Goal: Task Accomplishment & Management: Use online tool/utility

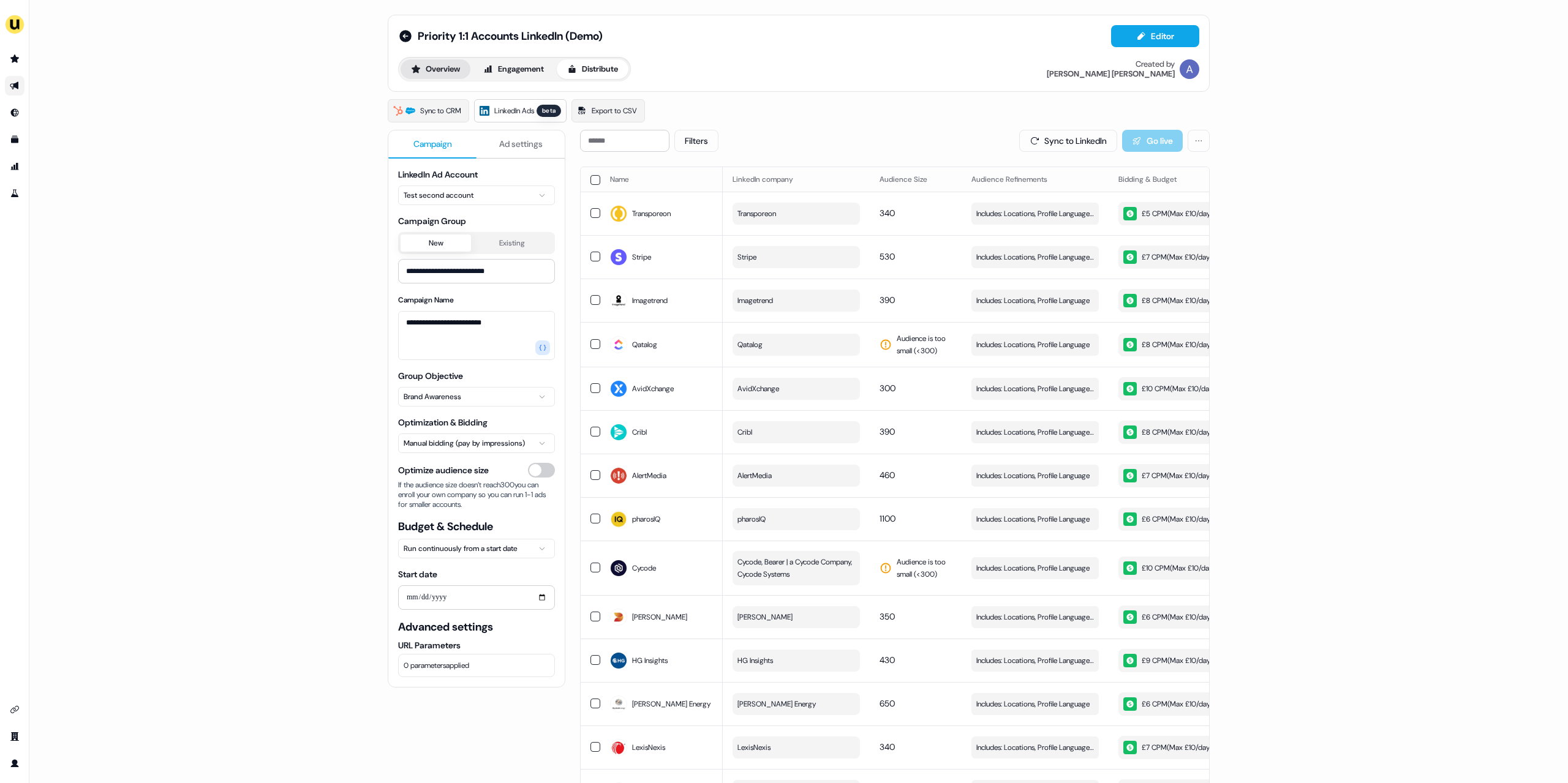
click at [444, 67] on button "Overview" at bounding box center [435, 69] width 70 height 19
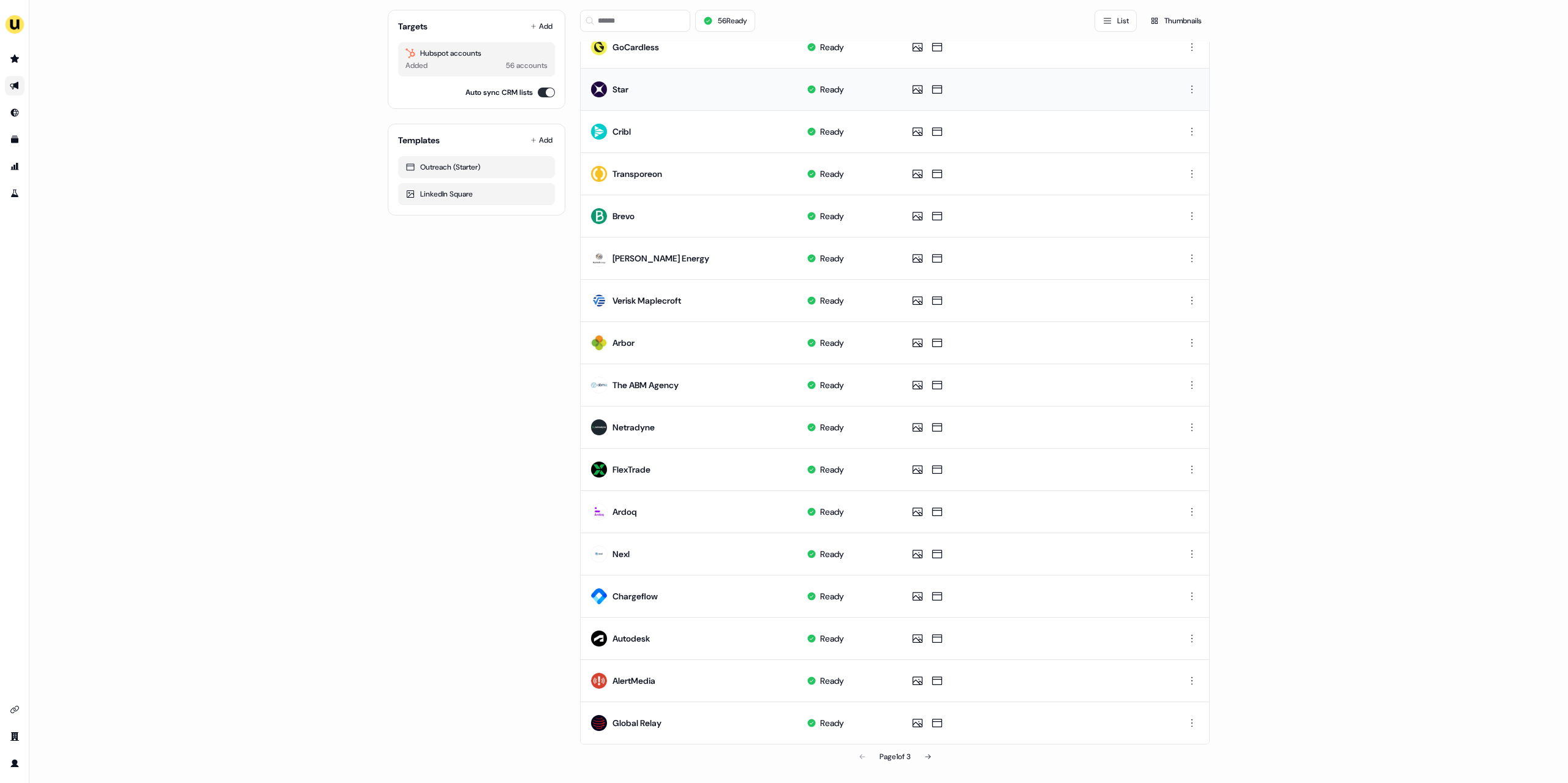
scroll to position [265, 0]
click at [930, 756] on icon at bounding box center [928, 756] width 7 height 7
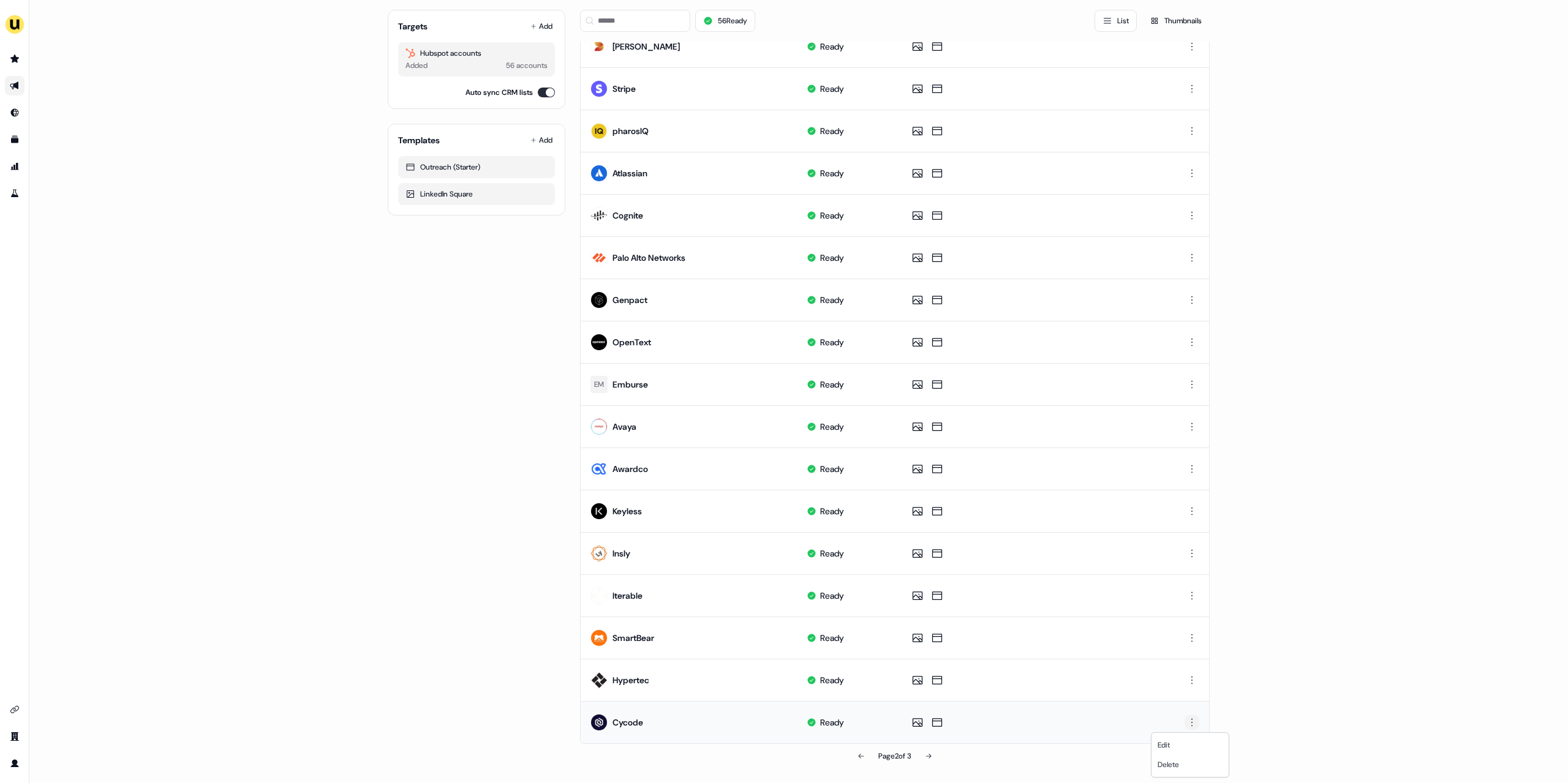
click at [1191, 727] on html "For the best experience switch devices to a bigger screen. Go to [DOMAIN_NAME] …" at bounding box center [784, 391] width 1568 height 783
click at [1178, 763] on span "Delete" at bounding box center [1169, 764] width 21 height 10
click at [934, 759] on button at bounding box center [928, 756] width 25 height 25
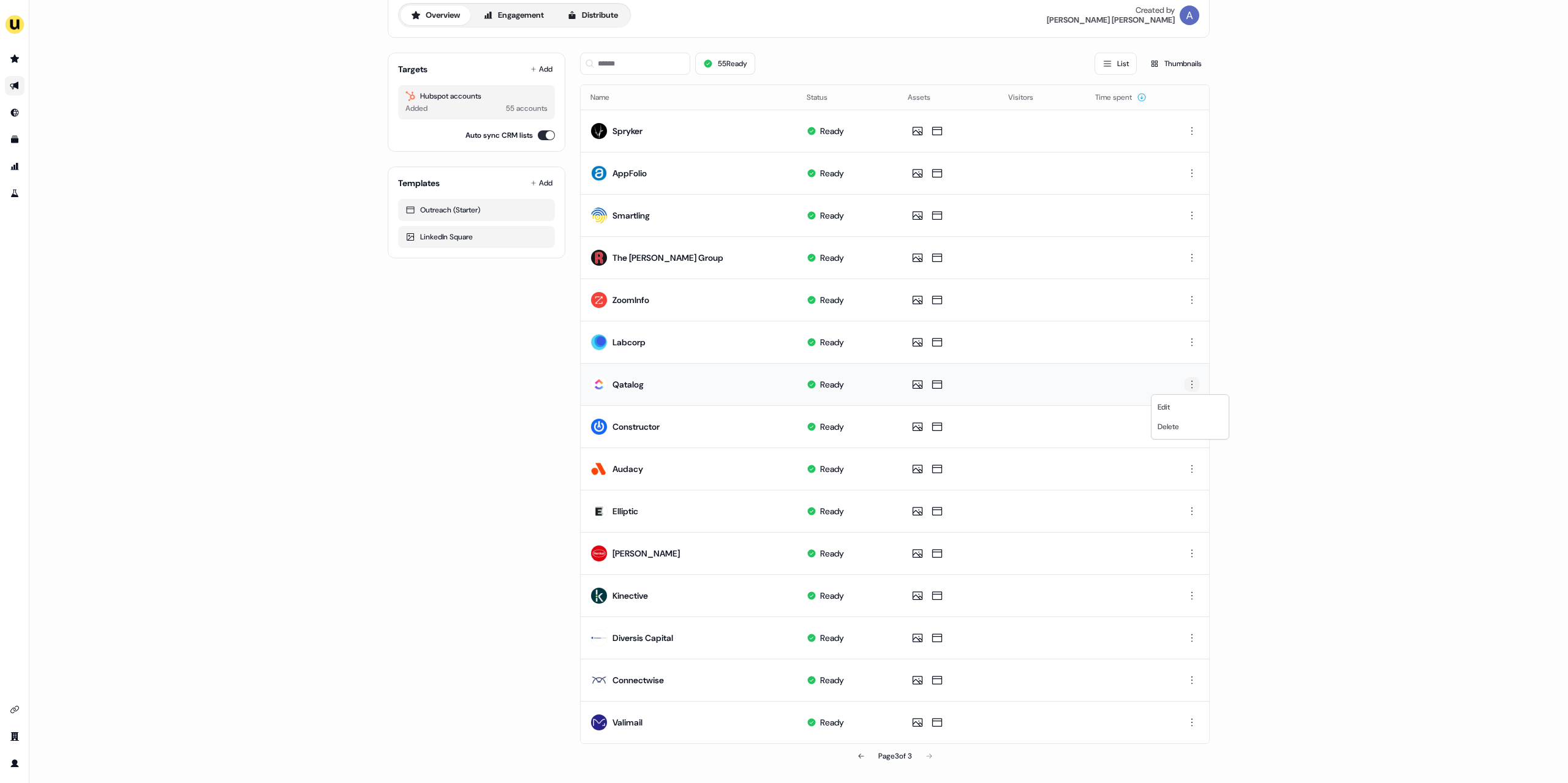
click at [1189, 384] on html "For the best experience switch devices to a bigger screen. Go to [DOMAIN_NAME] …" at bounding box center [784, 391] width 1568 height 783
click at [1169, 428] on span "Delete" at bounding box center [1169, 427] width 21 height 10
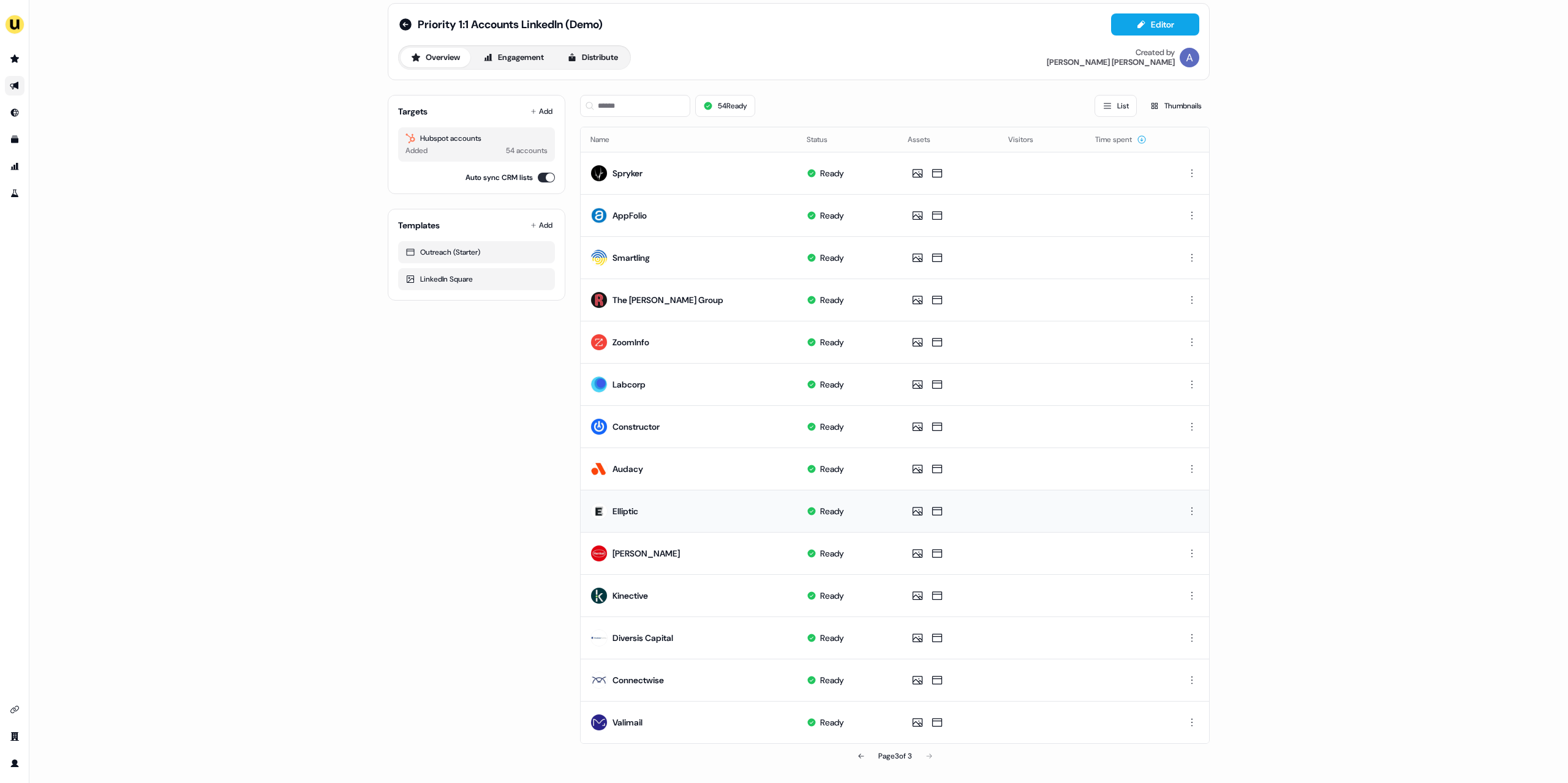
scroll to position [11, 0]
click at [600, 57] on button "Distribute" at bounding box center [592, 57] width 71 height 19
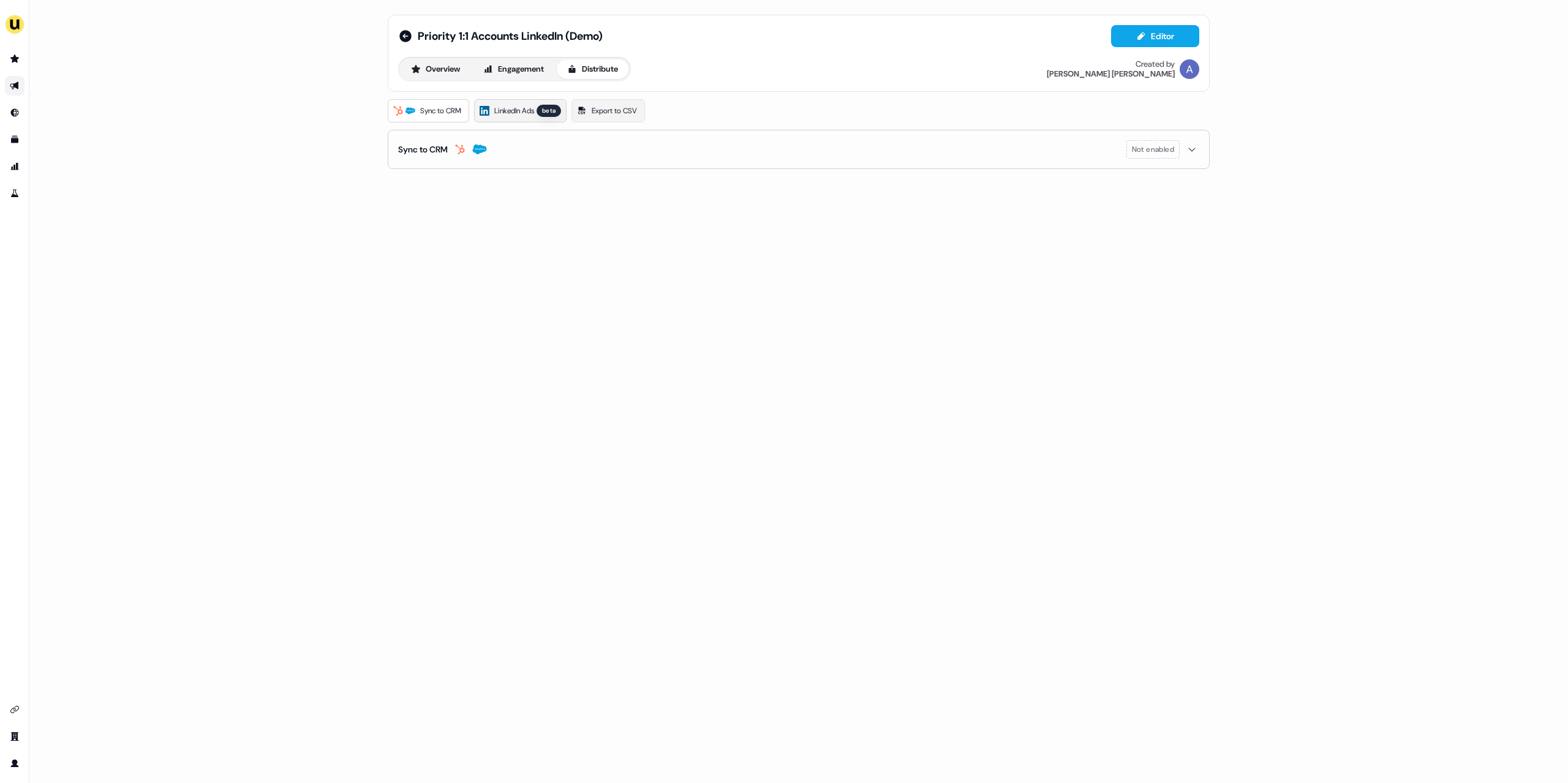
click at [530, 111] on span "LinkedIn Ads" at bounding box center [514, 111] width 40 height 12
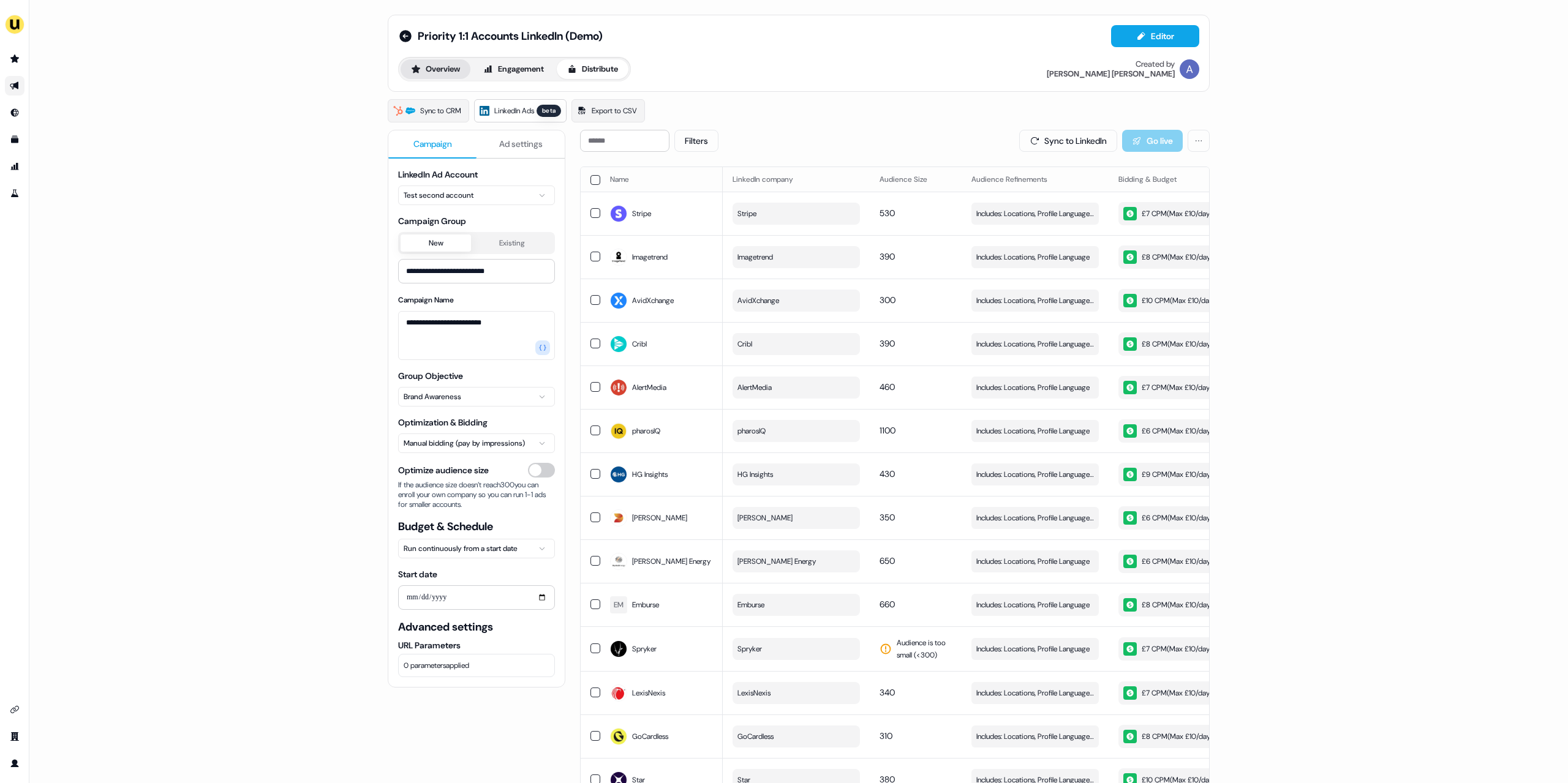
click at [431, 68] on button "Overview" at bounding box center [435, 69] width 70 height 19
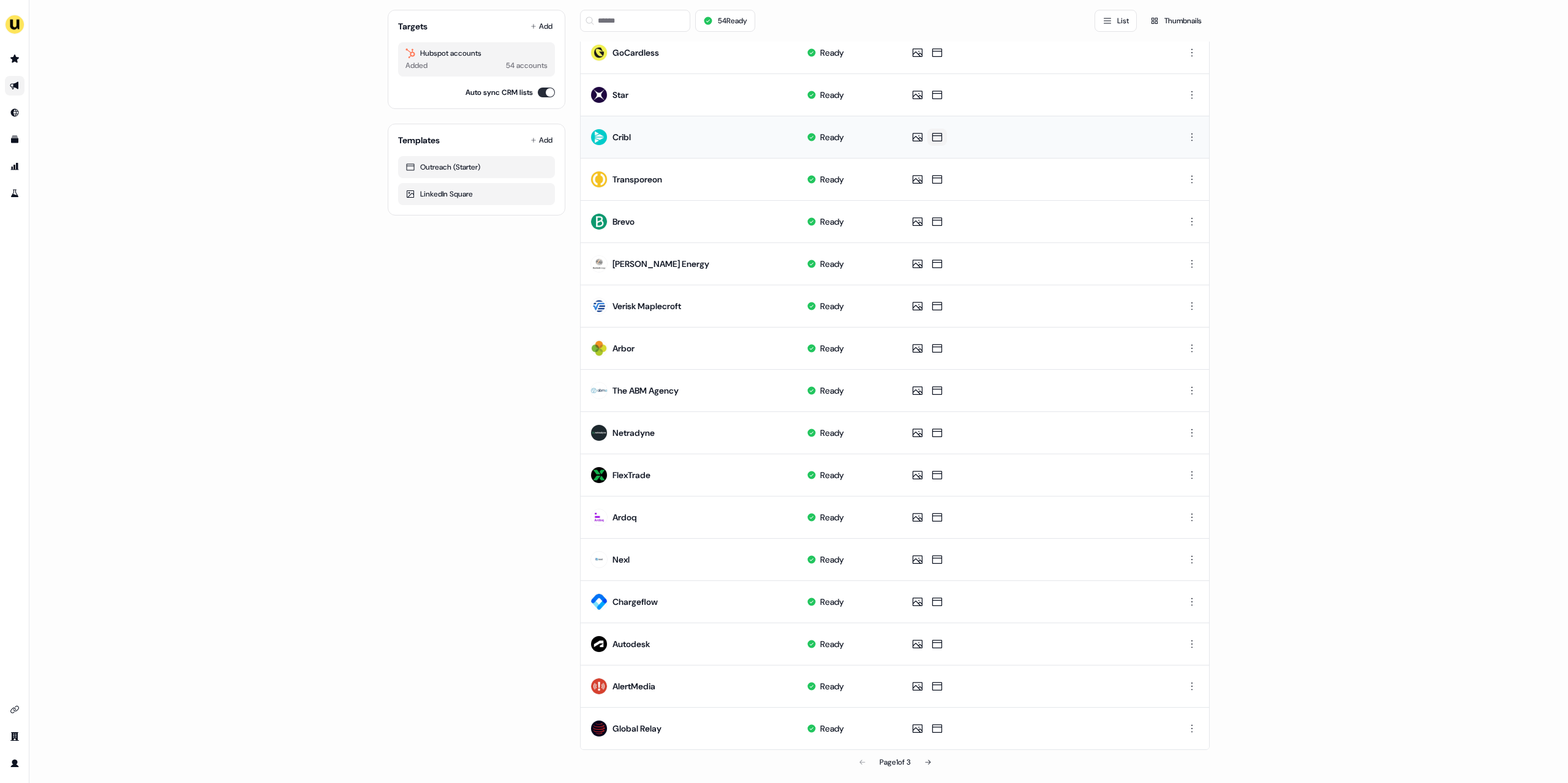
scroll to position [265, 0]
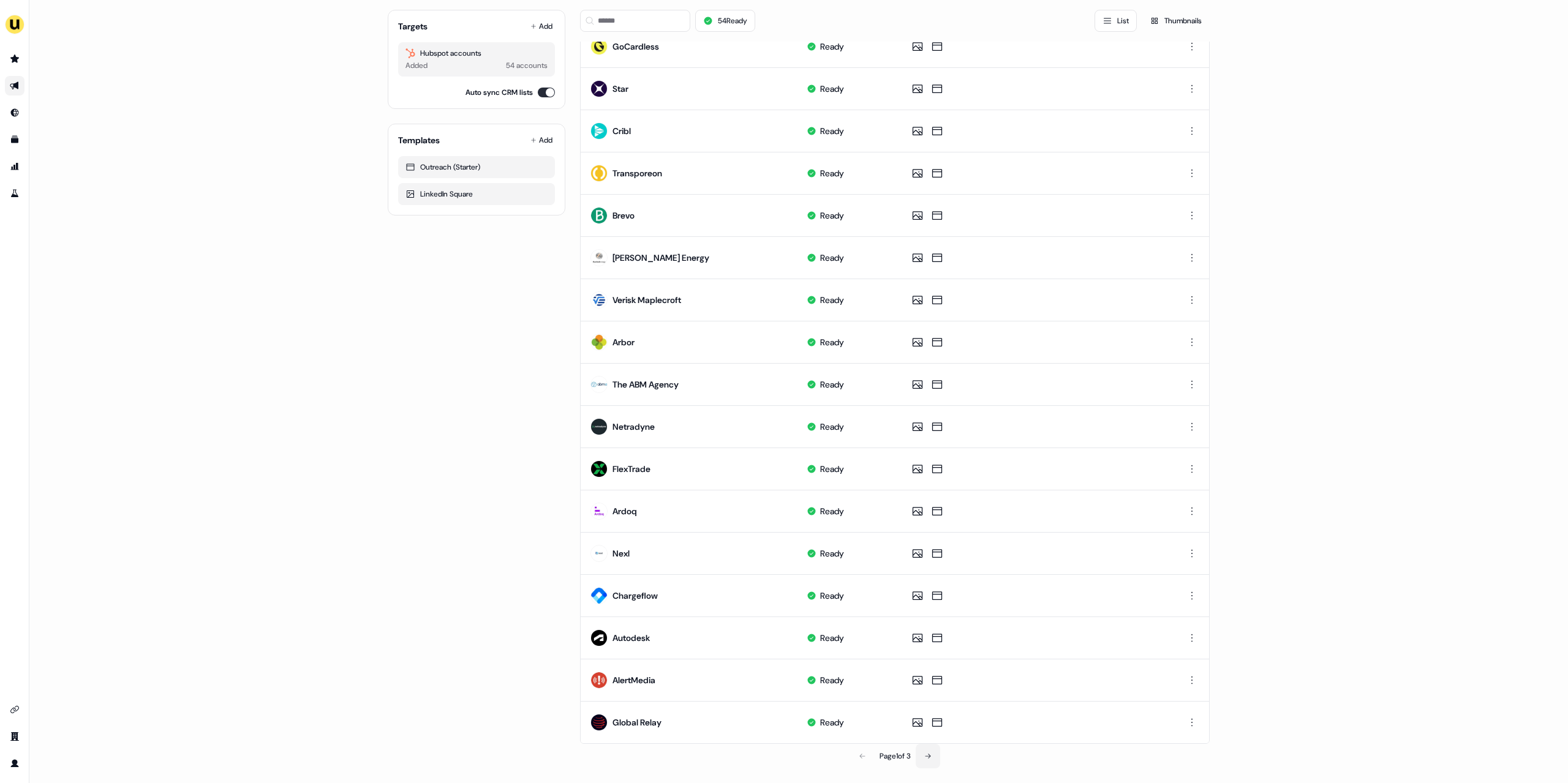
click at [927, 761] on button at bounding box center [928, 756] width 25 height 25
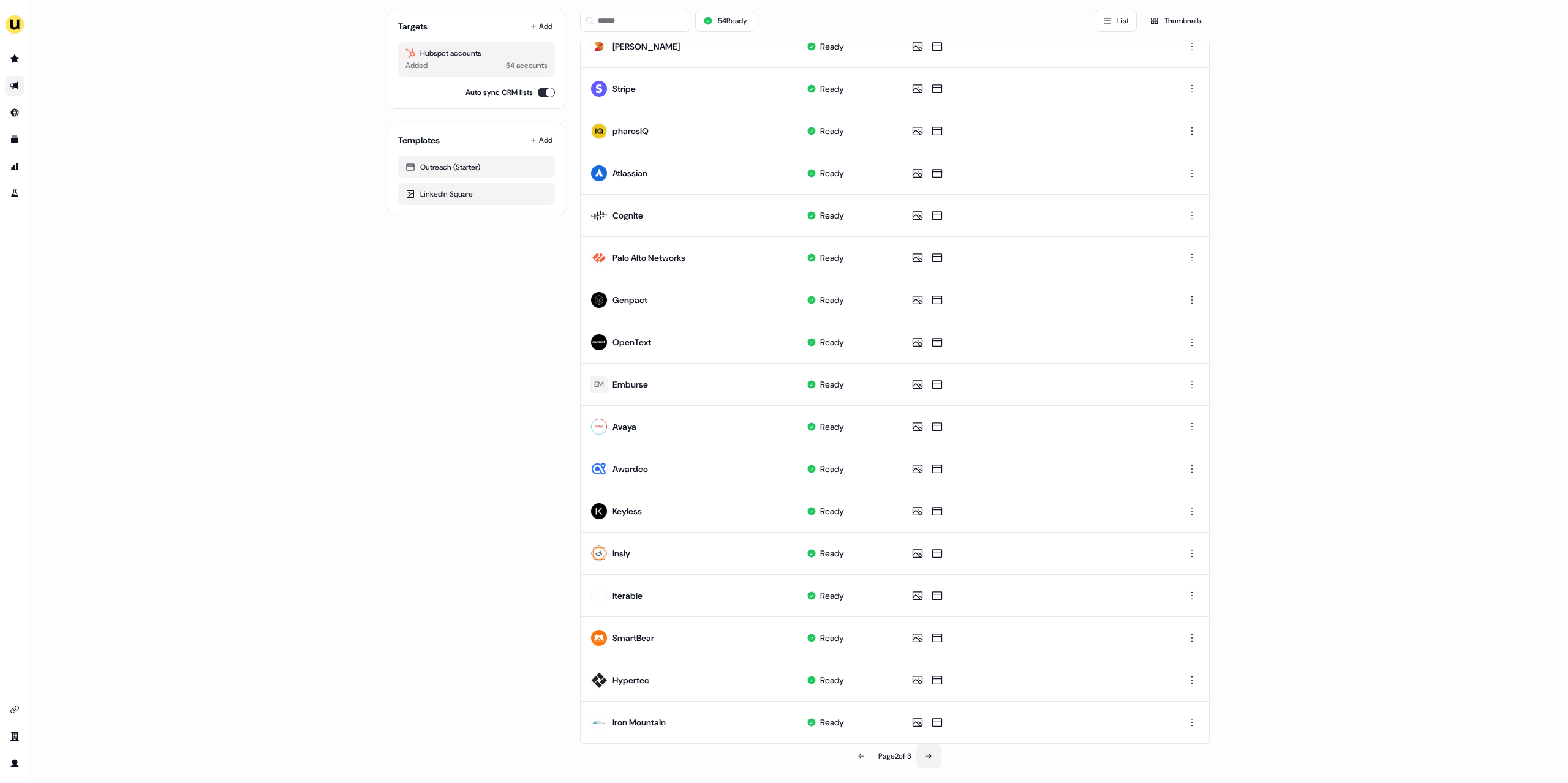
click at [927, 761] on button at bounding box center [928, 756] width 25 height 25
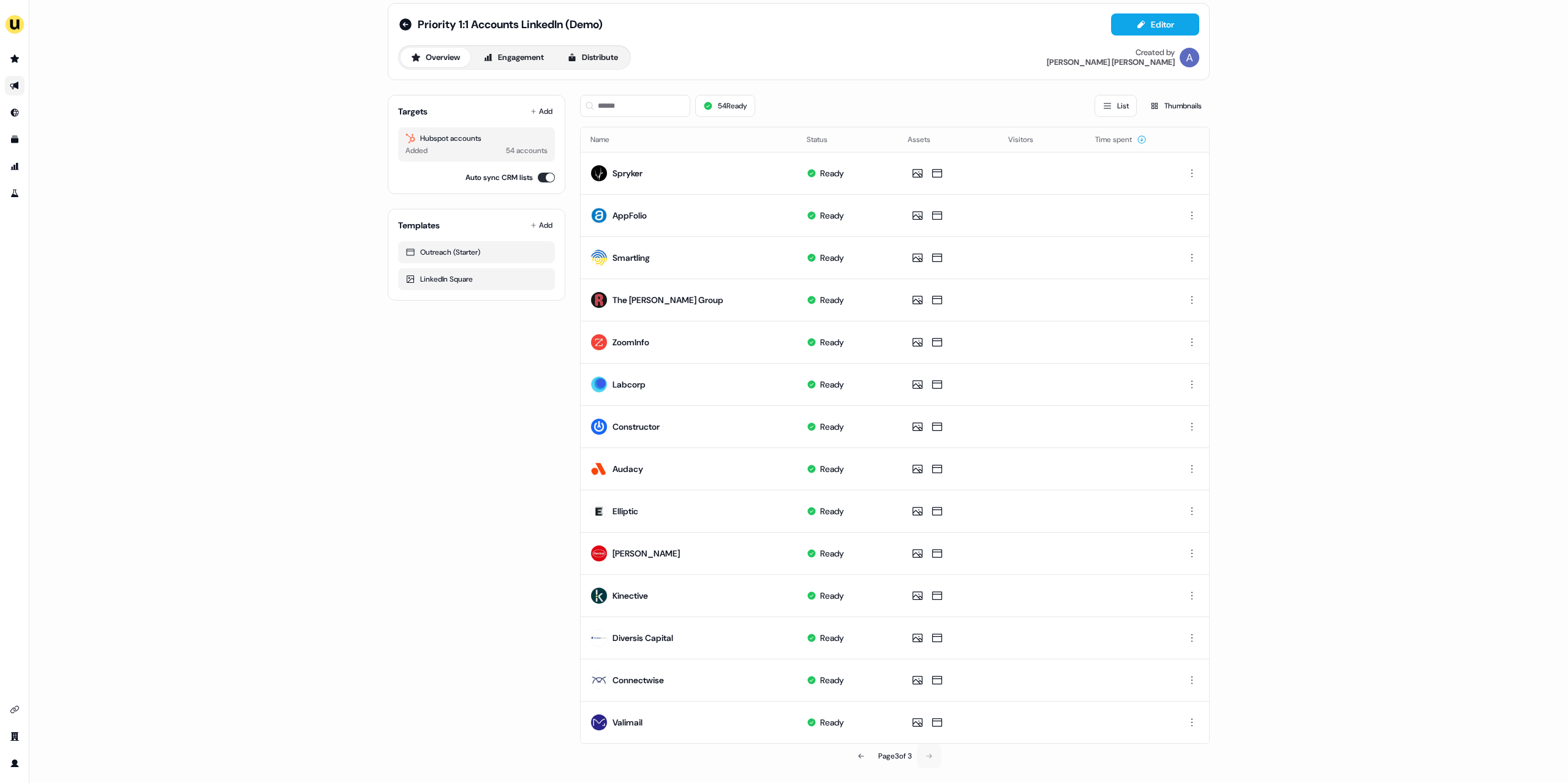
scroll to position [11, 0]
click at [1189, 178] on html "For the best experience switch devices to a bigger screen. Go to [DOMAIN_NAME] …" at bounding box center [784, 391] width 1568 height 783
click at [1171, 218] on span "Delete" at bounding box center [1169, 216] width 21 height 10
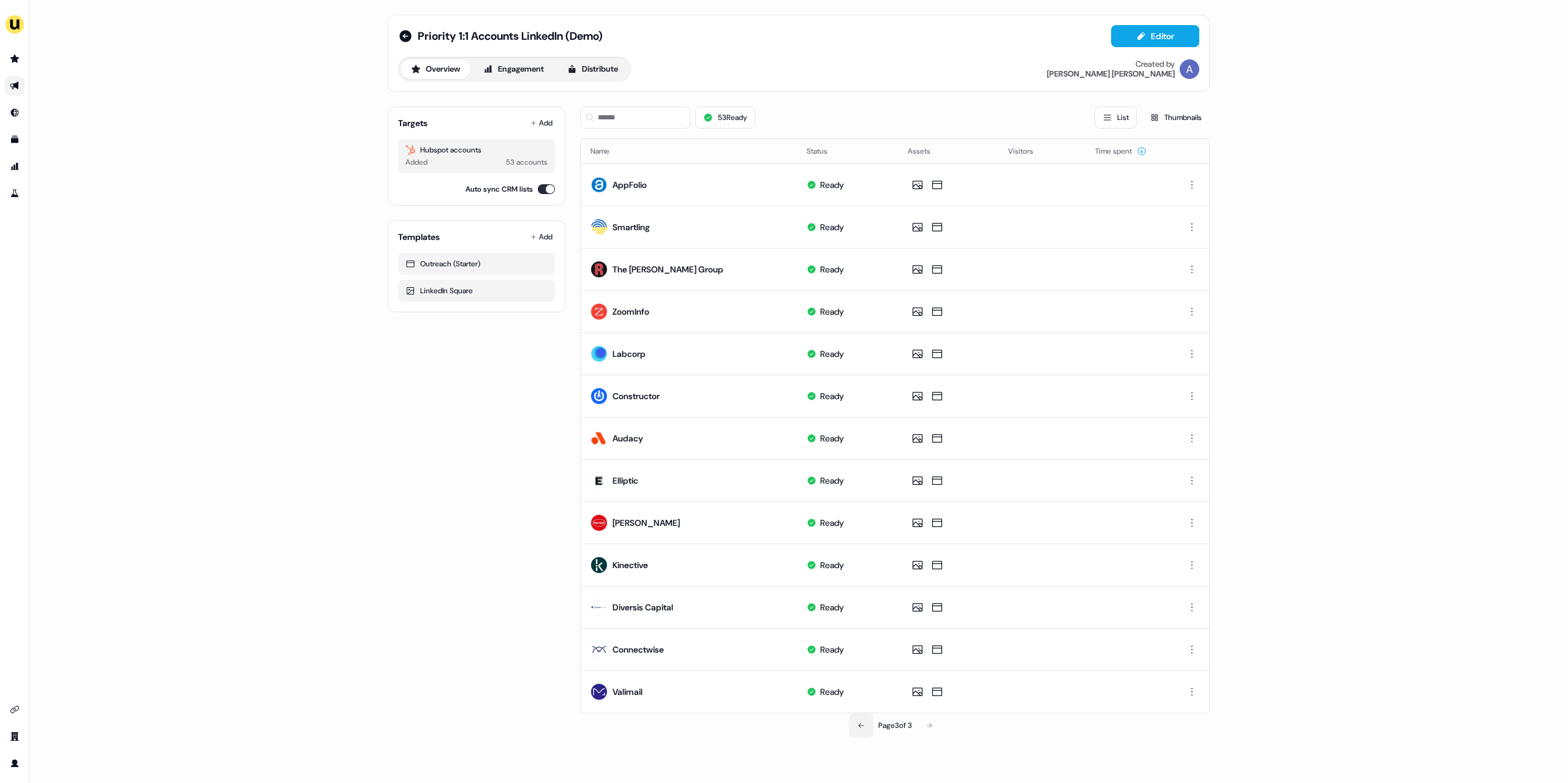
click at [869, 731] on button at bounding box center [861, 726] width 25 height 25
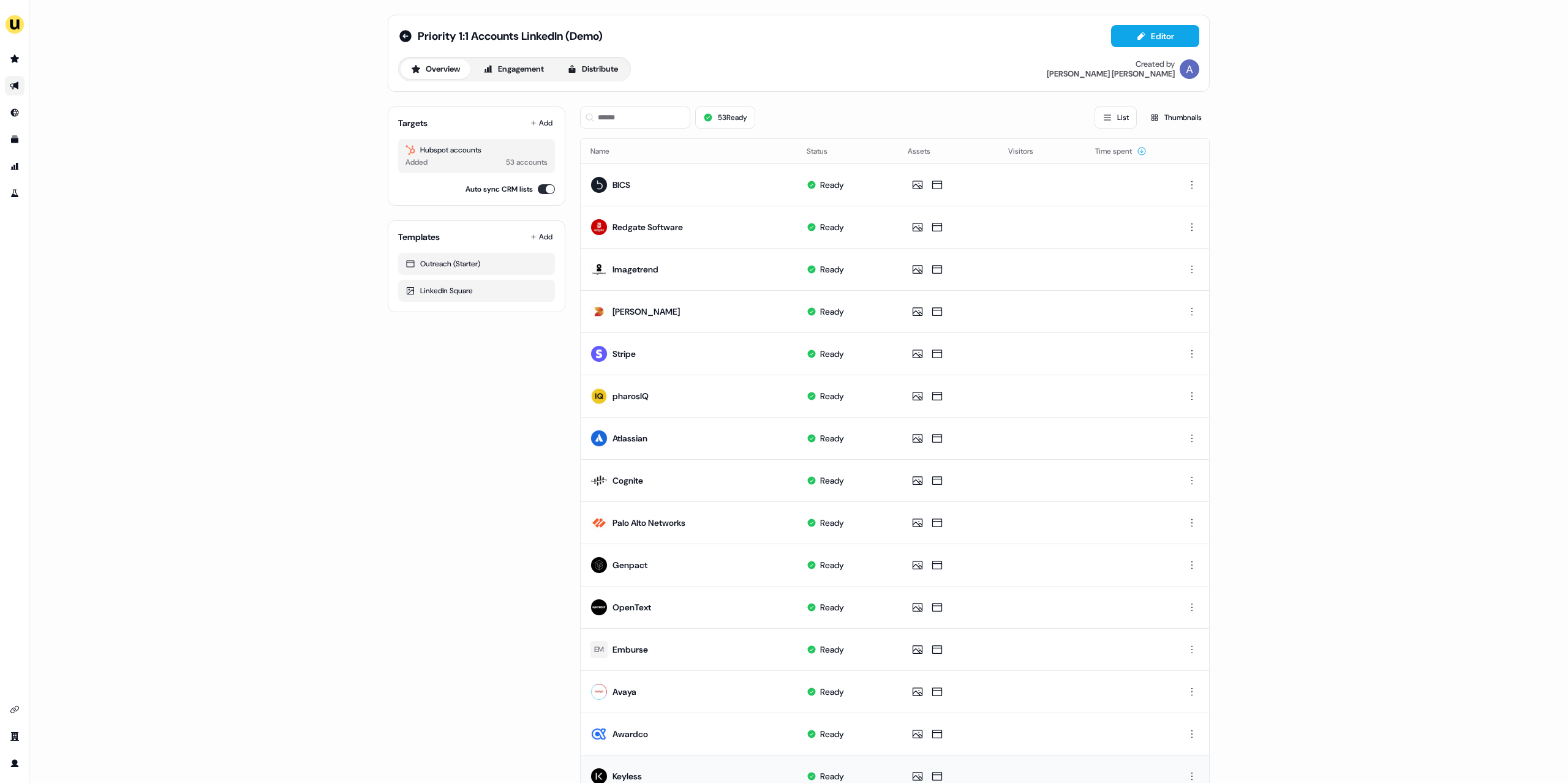
scroll to position [245, 0]
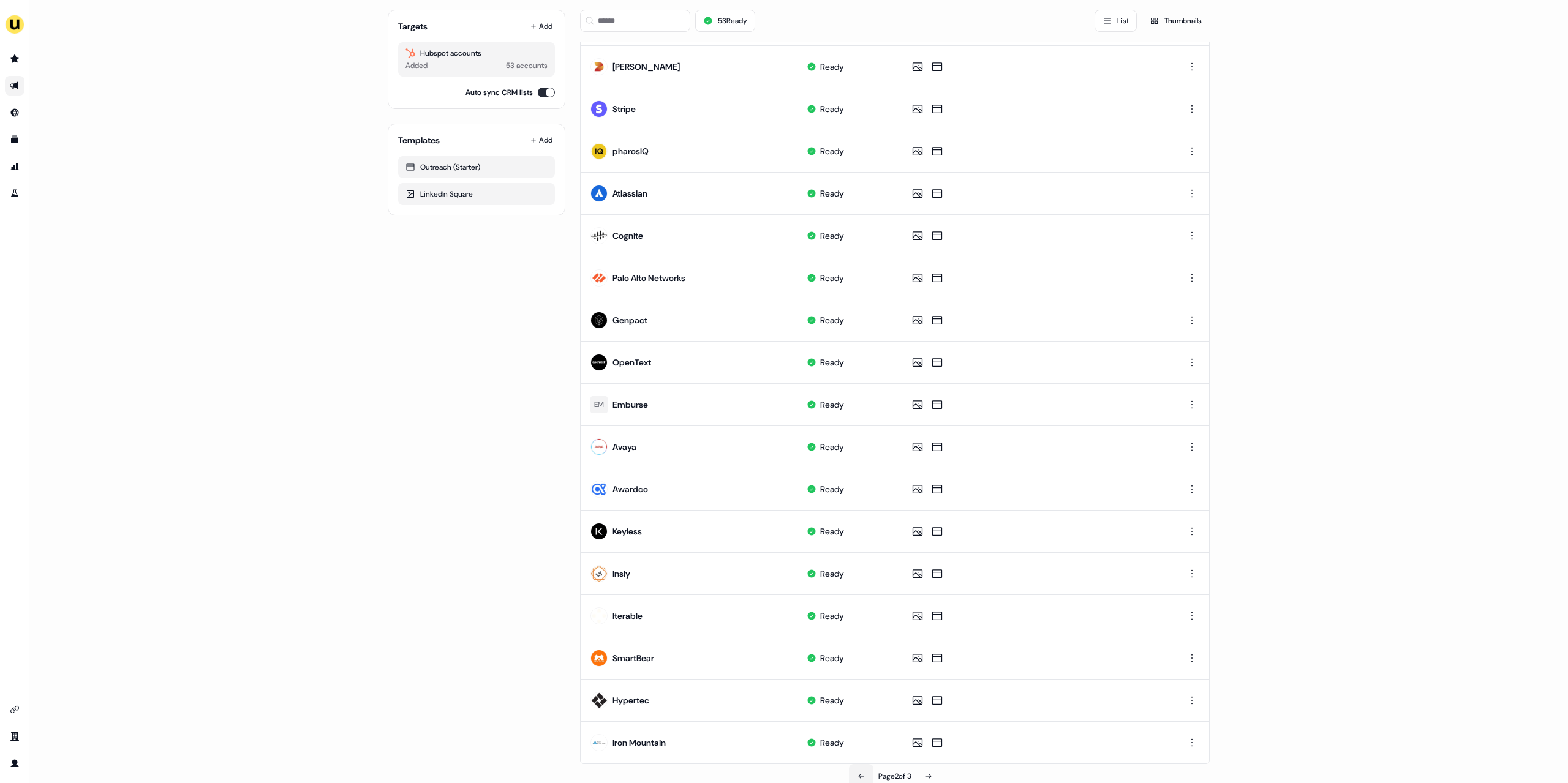
click at [857, 776] on icon at bounding box center [861, 776] width 7 height 7
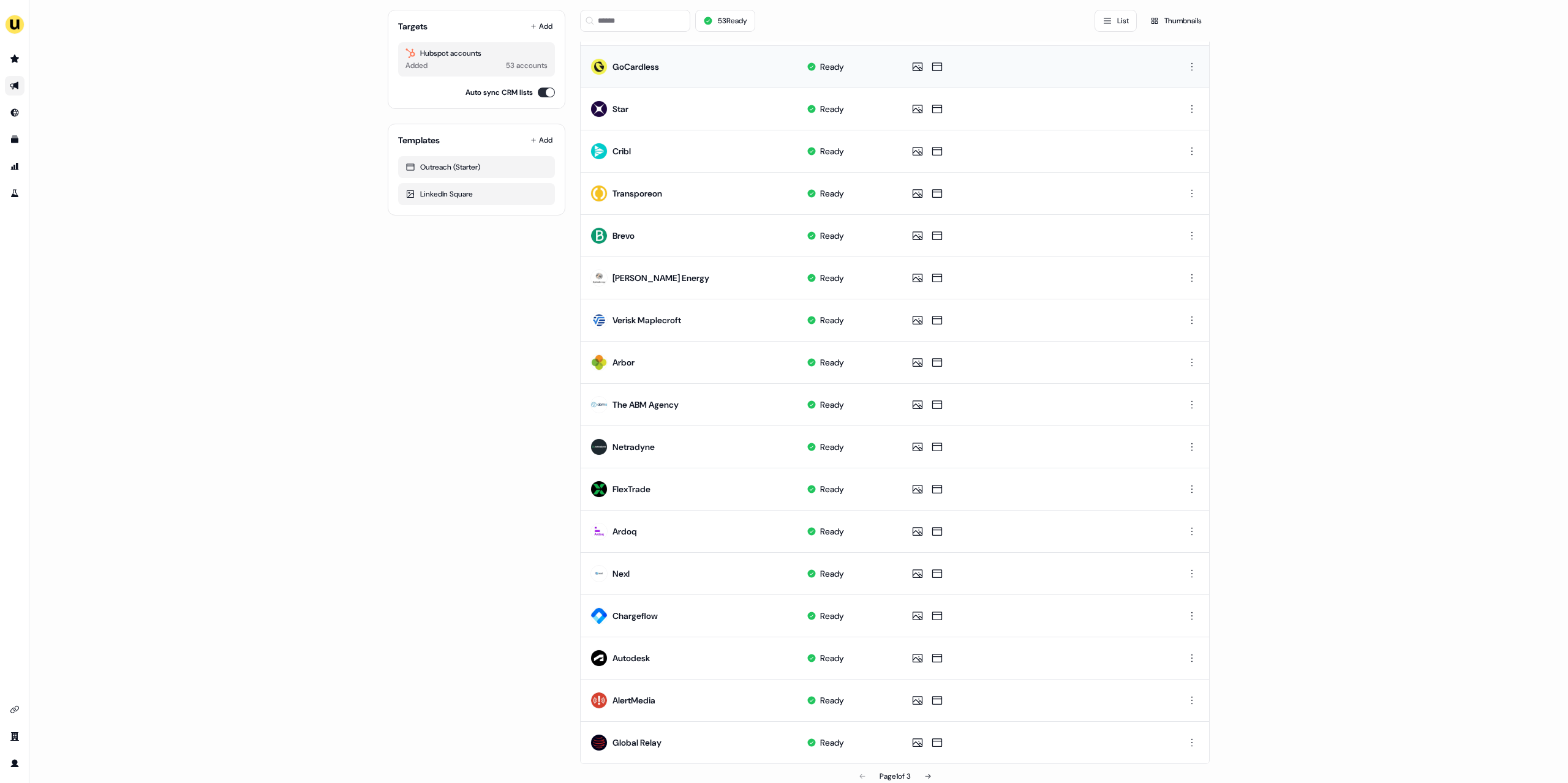
scroll to position [0, 0]
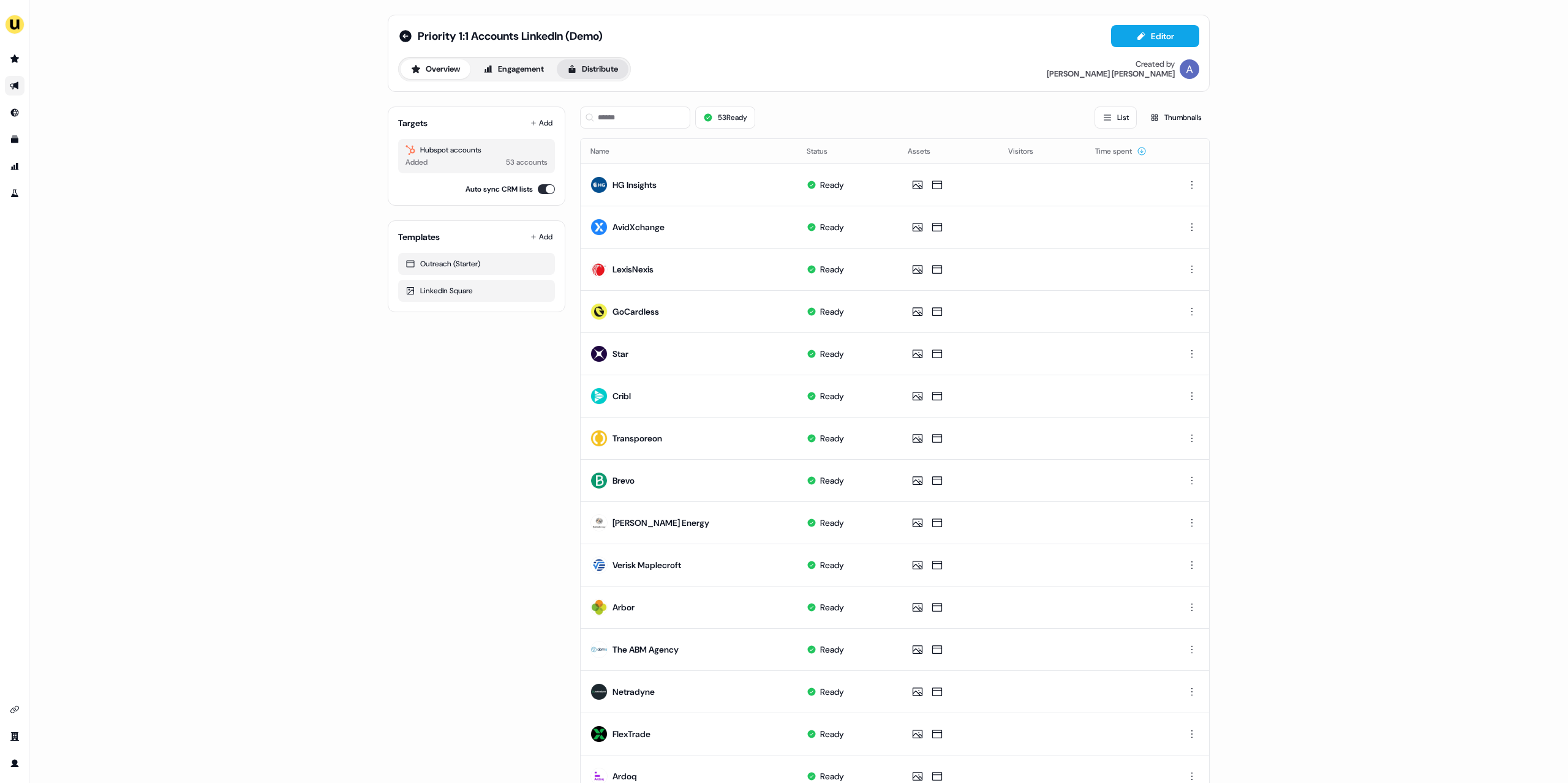
click at [587, 73] on button "Distribute" at bounding box center [592, 69] width 71 height 19
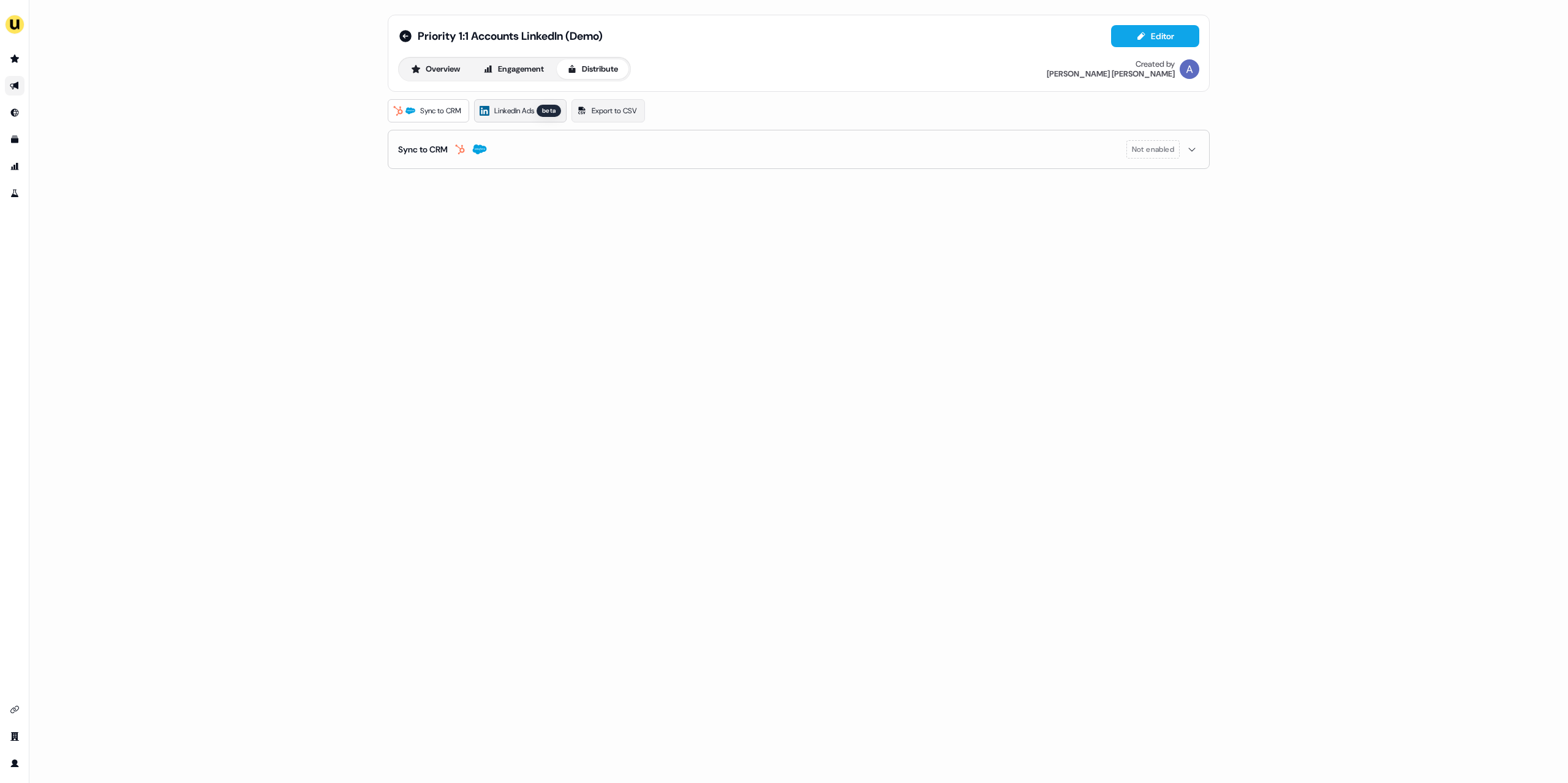
click at [509, 116] on span "LinkedIn Ads" at bounding box center [514, 111] width 40 height 12
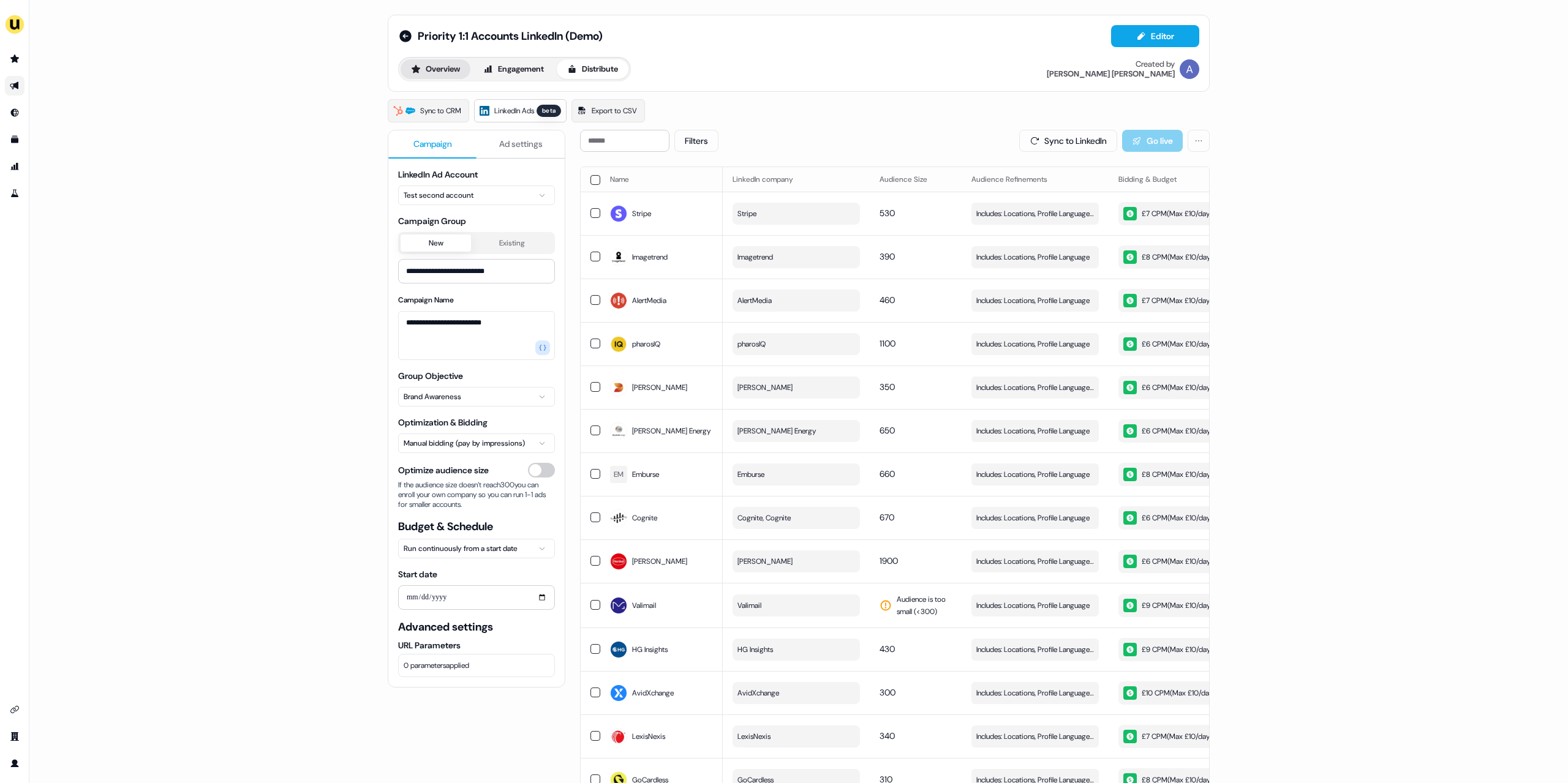
click at [443, 70] on button "Overview" at bounding box center [435, 69] width 70 height 19
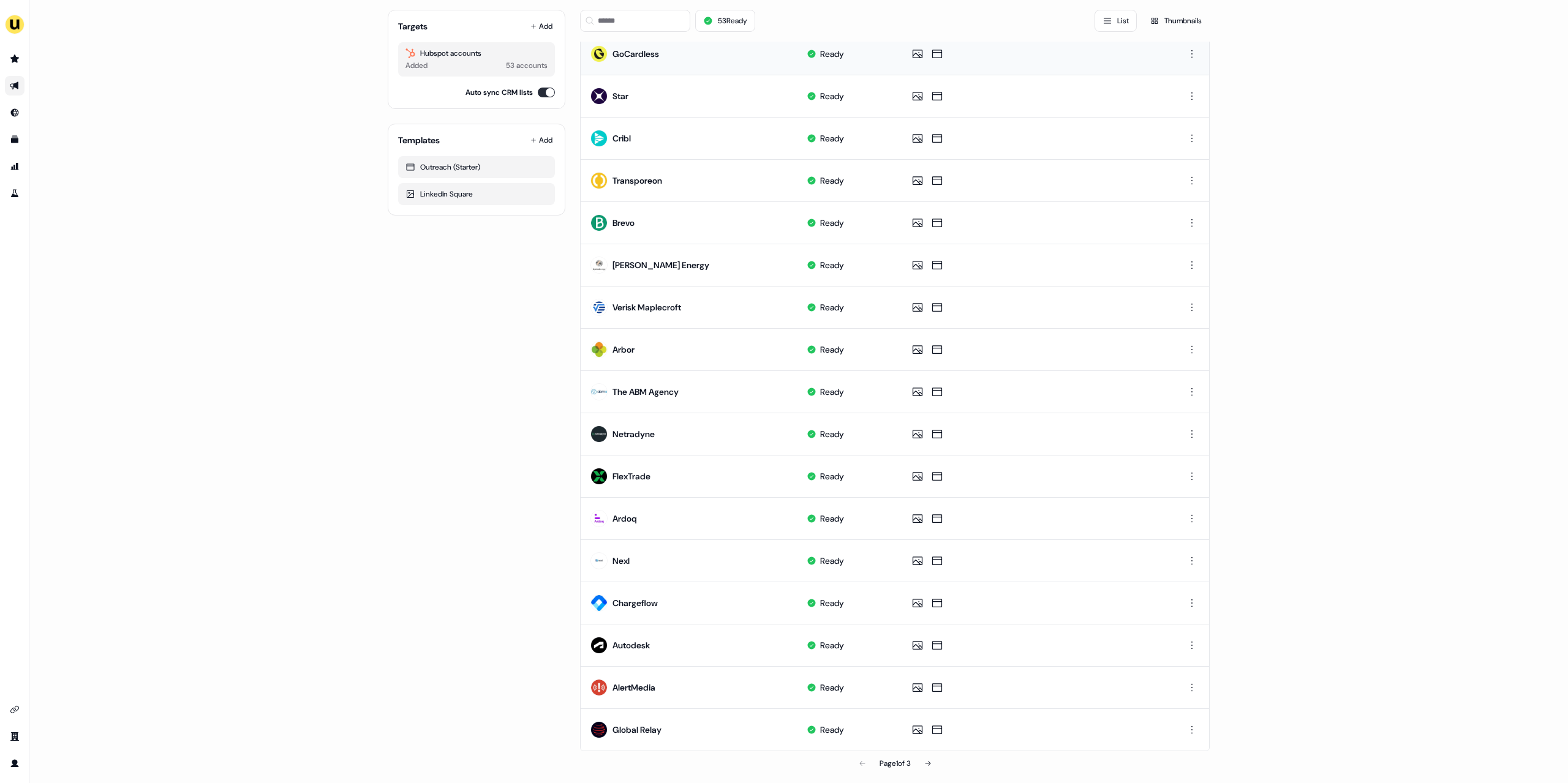
scroll to position [265, 0]
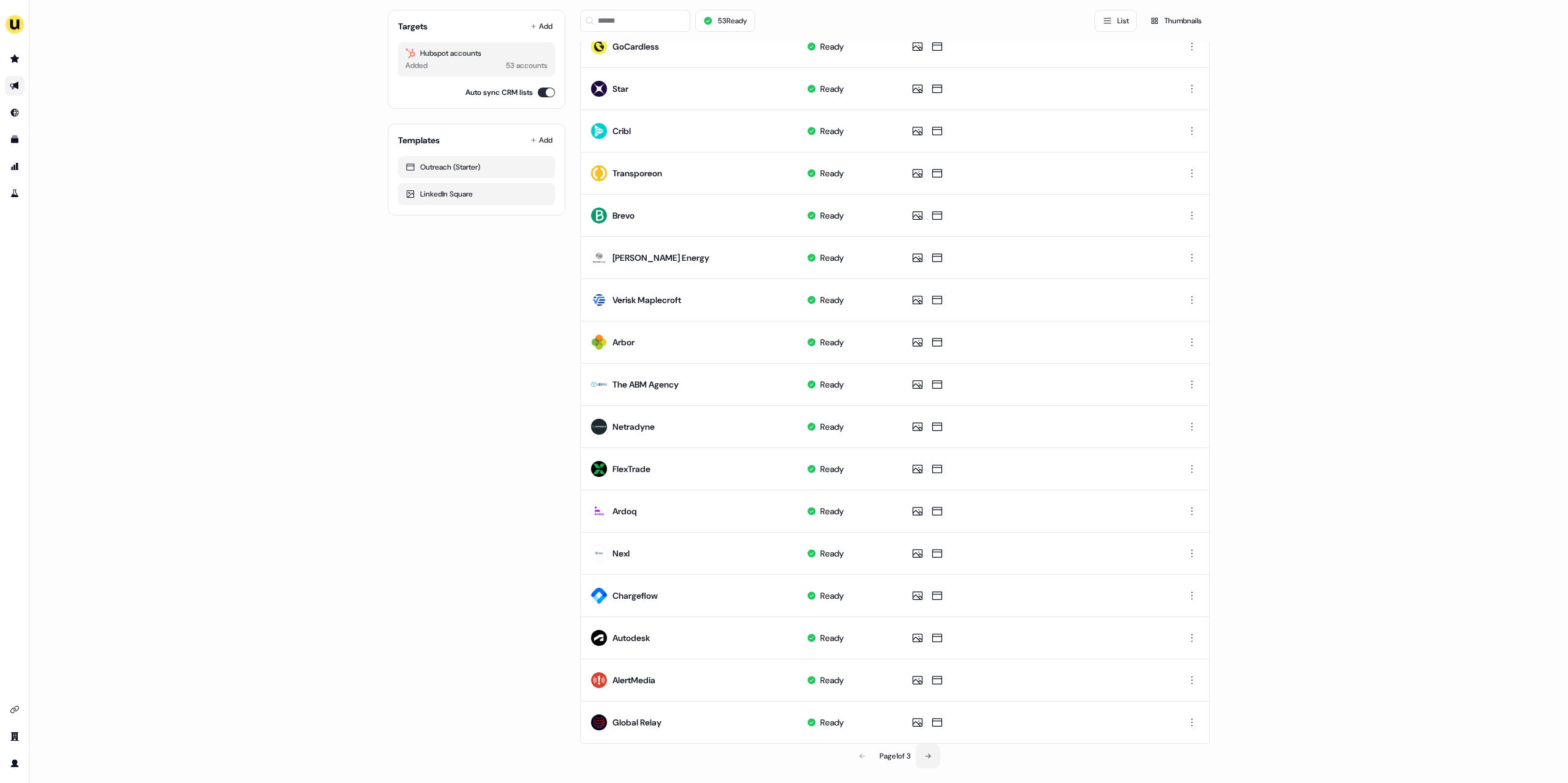
click at [930, 759] on icon at bounding box center [928, 756] width 7 height 7
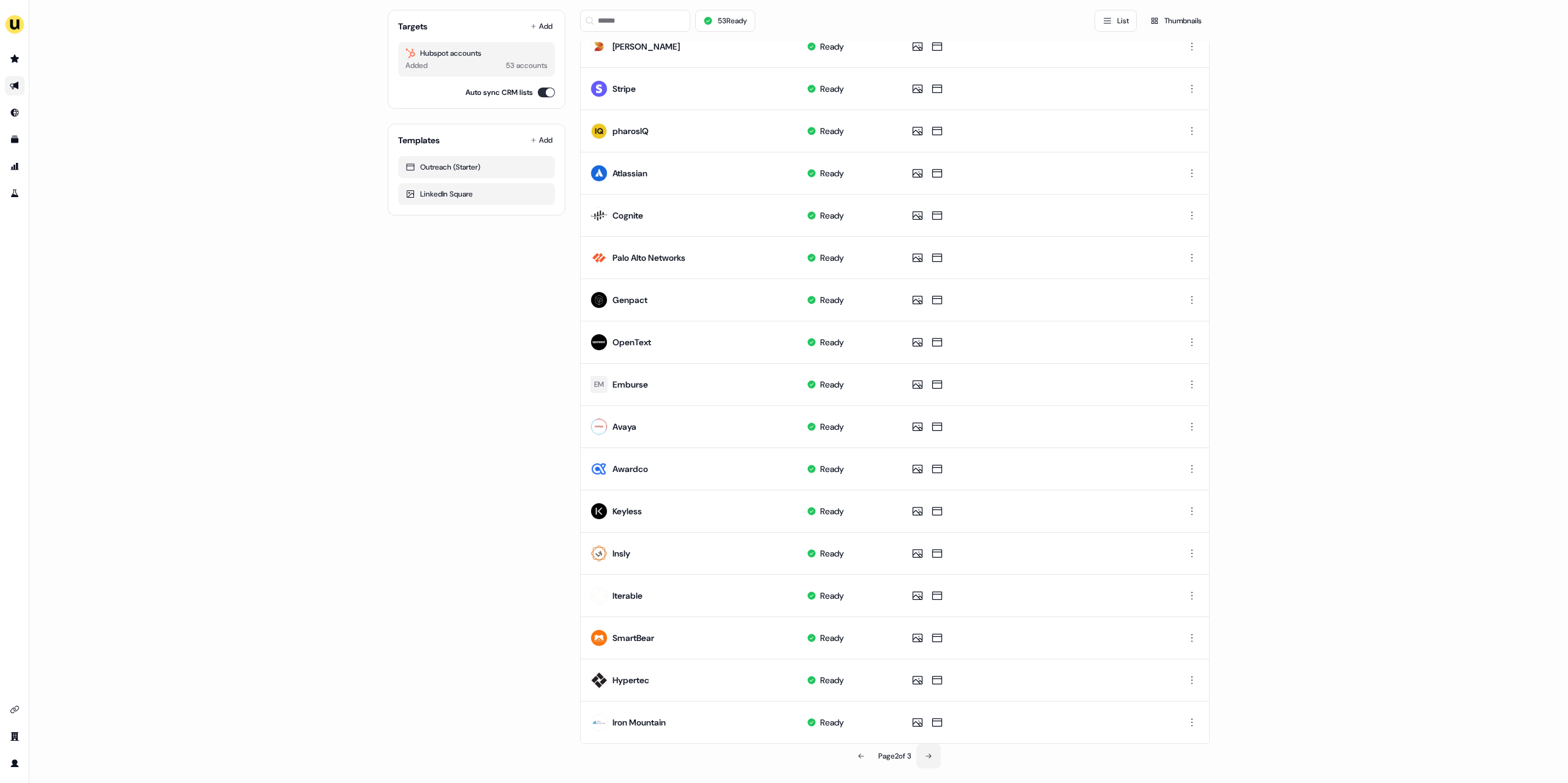
click at [930, 759] on icon at bounding box center [928, 756] width 7 height 7
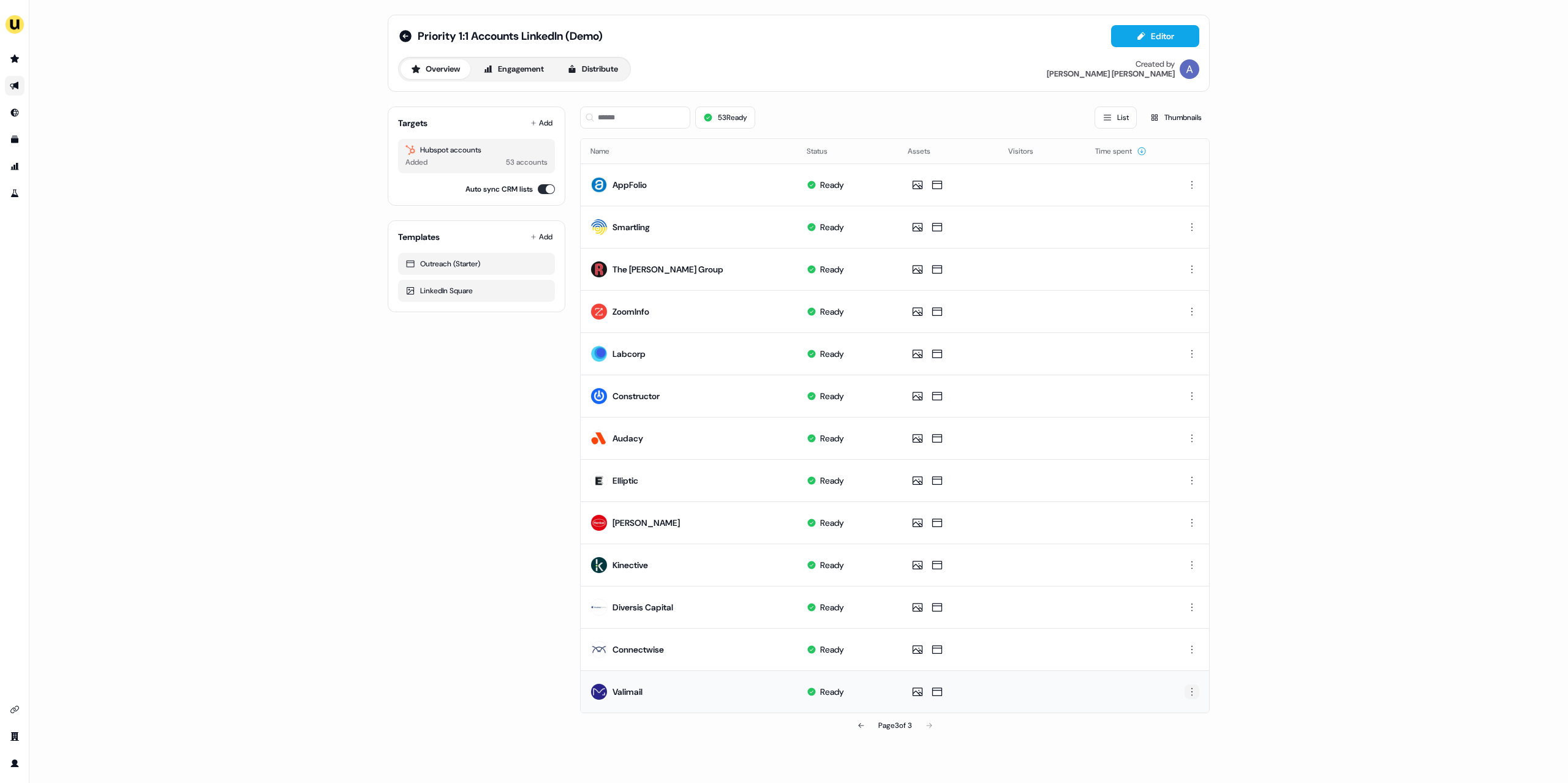
click at [1195, 694] on html "For the best experience switch devices to a bigger screen. Go to [DOMAIN_NAME] …" at bounding box center [784, 391] width 1568 height 783
click at [1183, 732] on div "Delete" at bounding box center [1192, 734] width 72 height 19
click at [596, 75] on button "Distribute" at bounding box center [592, 69] width 71 height 19
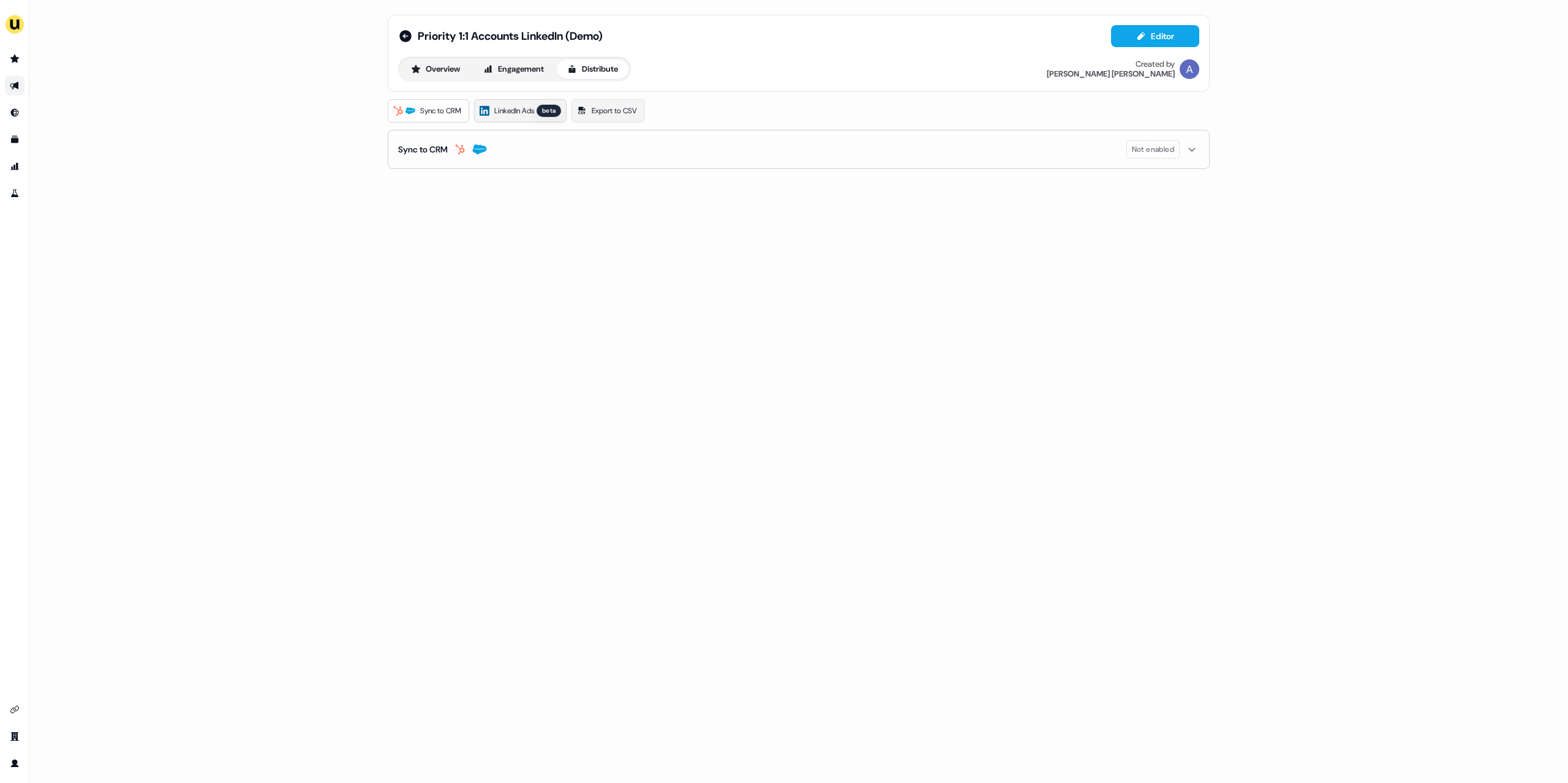
click at [514, 109] on span "LinkedIn Ads" at bounding box center [514, 111] width 40 height 12
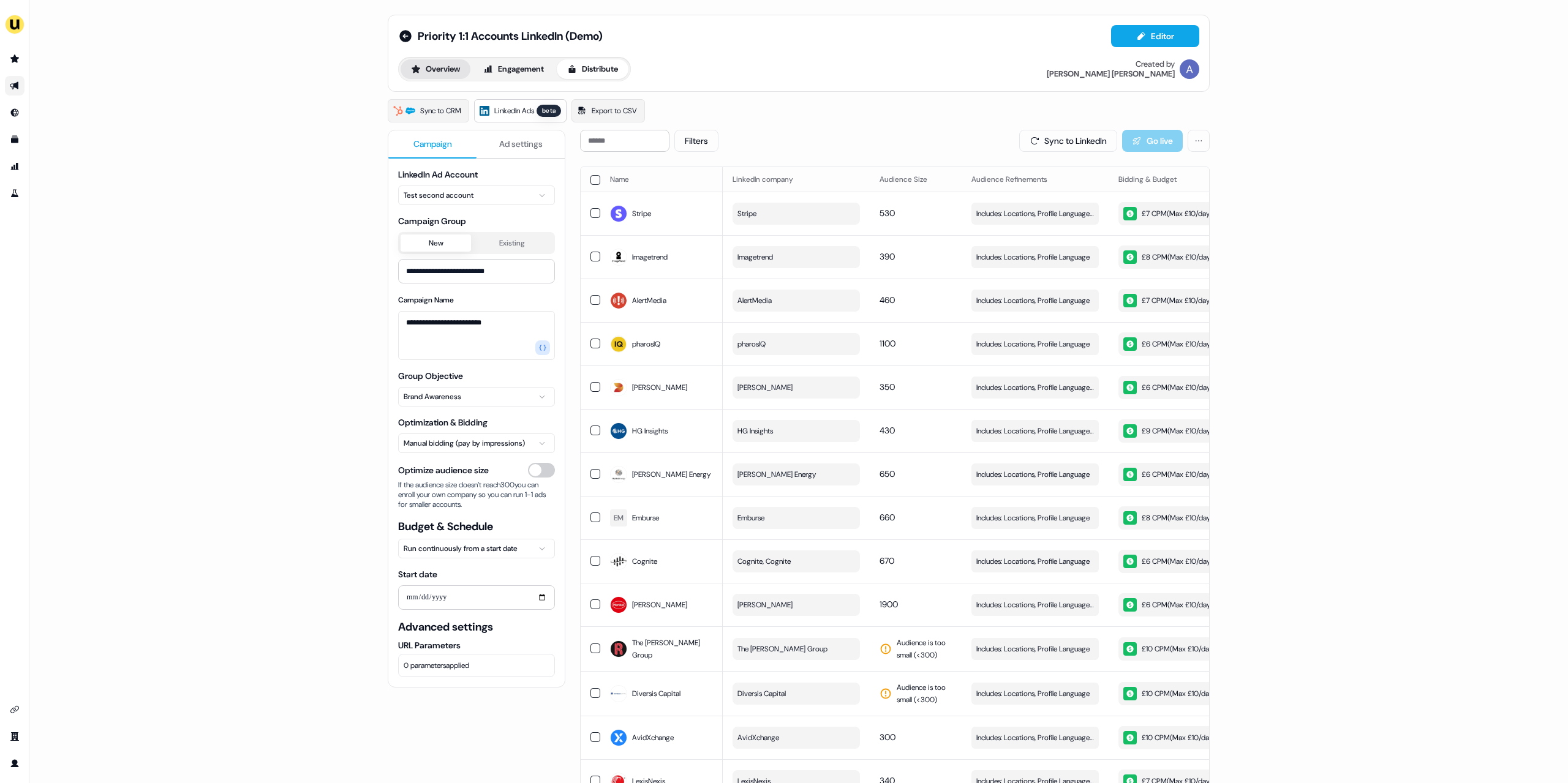
click at [439, 72] on button "Overview" at bounding box center [435, 69] width 70 height 19
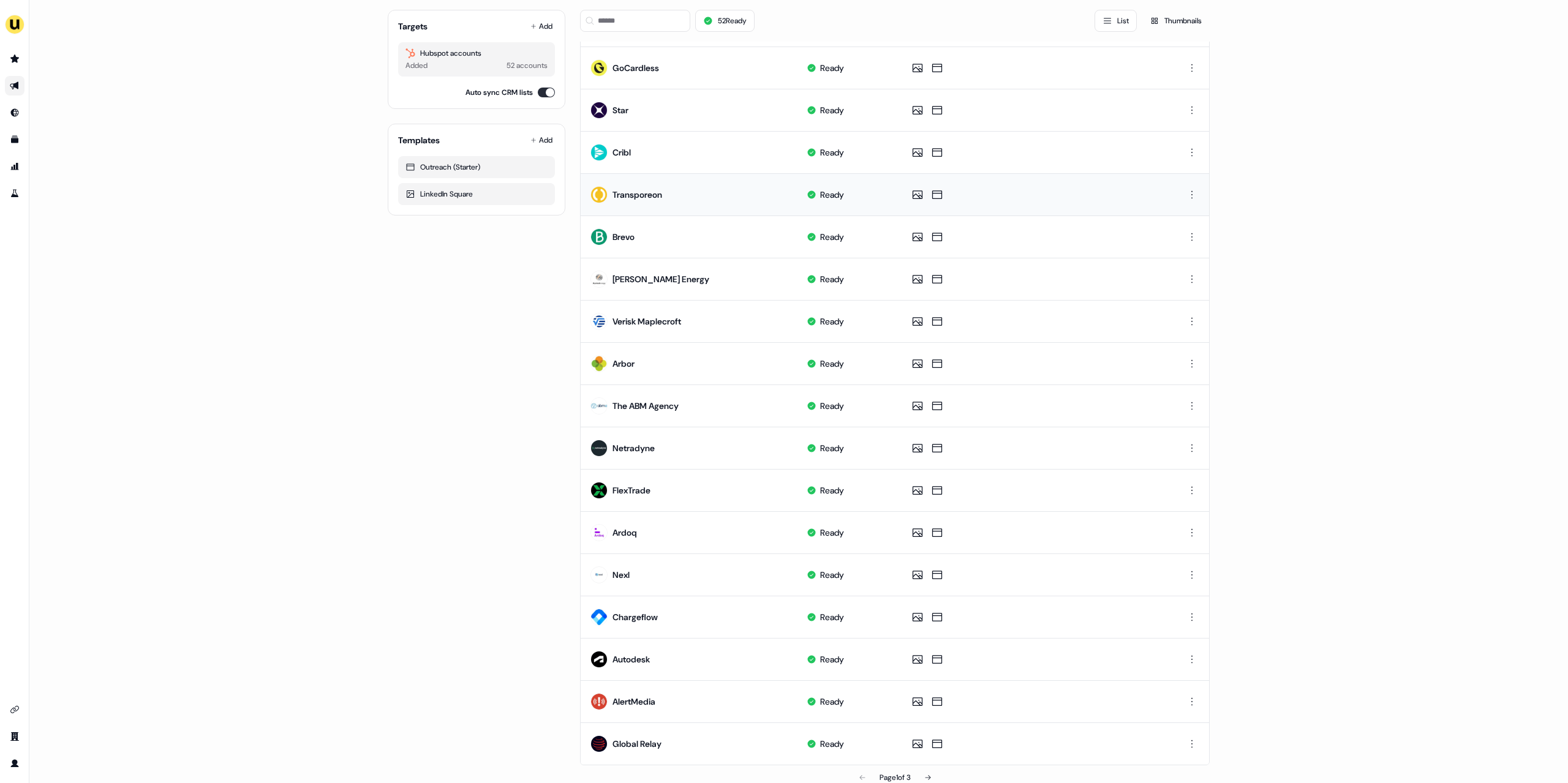
scroll to position [265, 0]
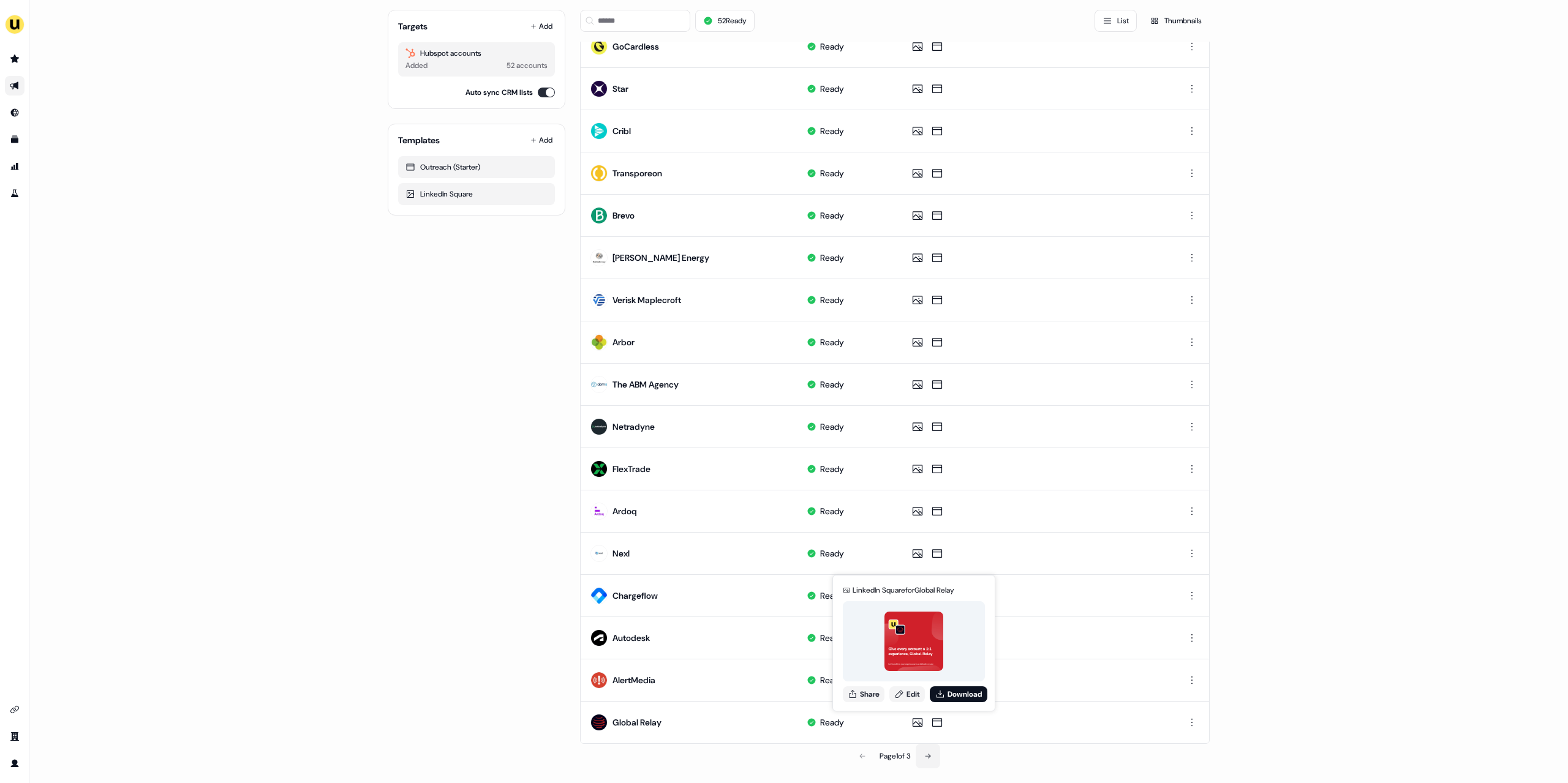
click at [929, 754] on icon at bounding box center [928, 756] width 5 height 5
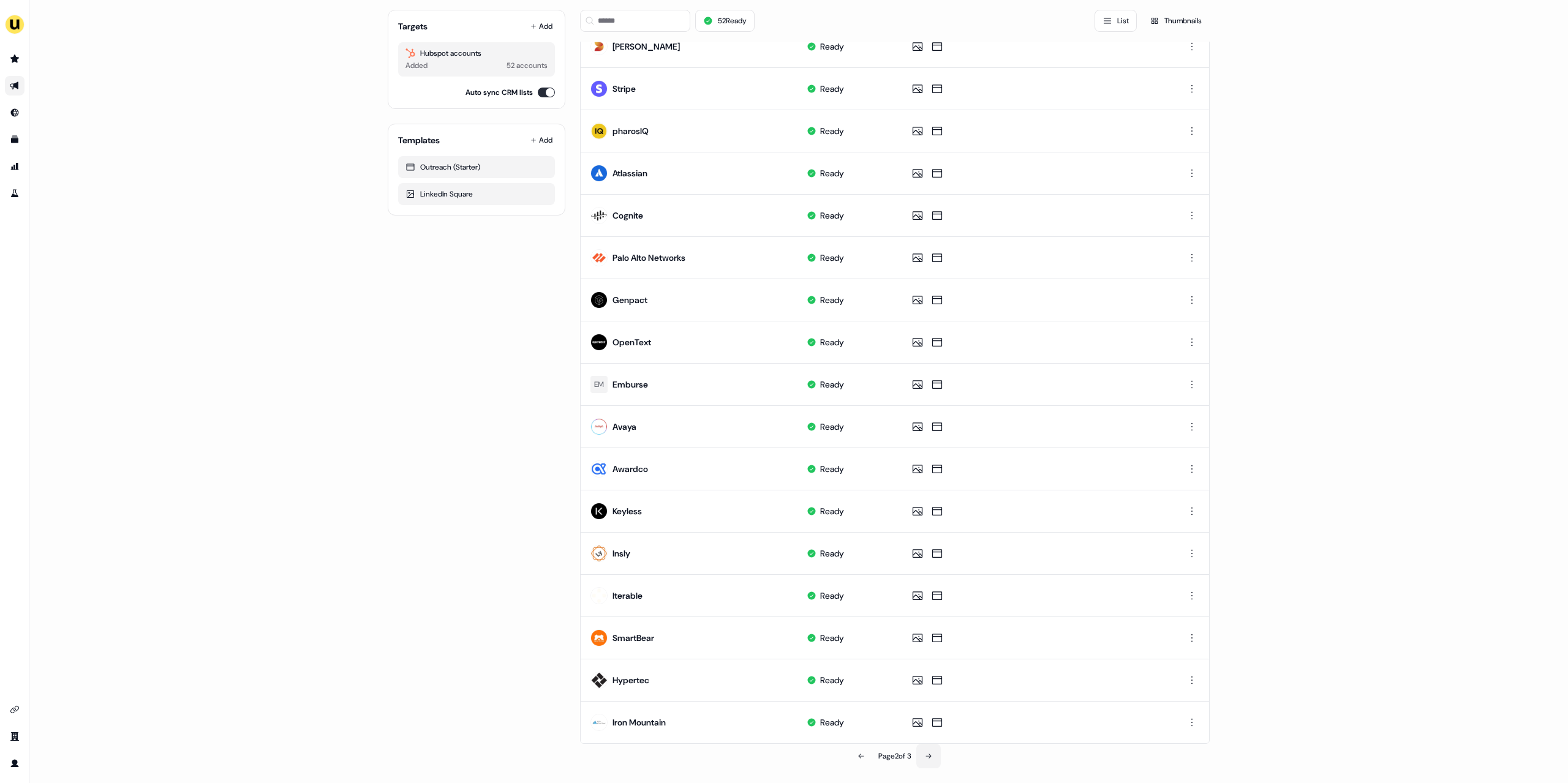
click at [929, 754] on icon at bounding box center [928, 756] width 7 height 7
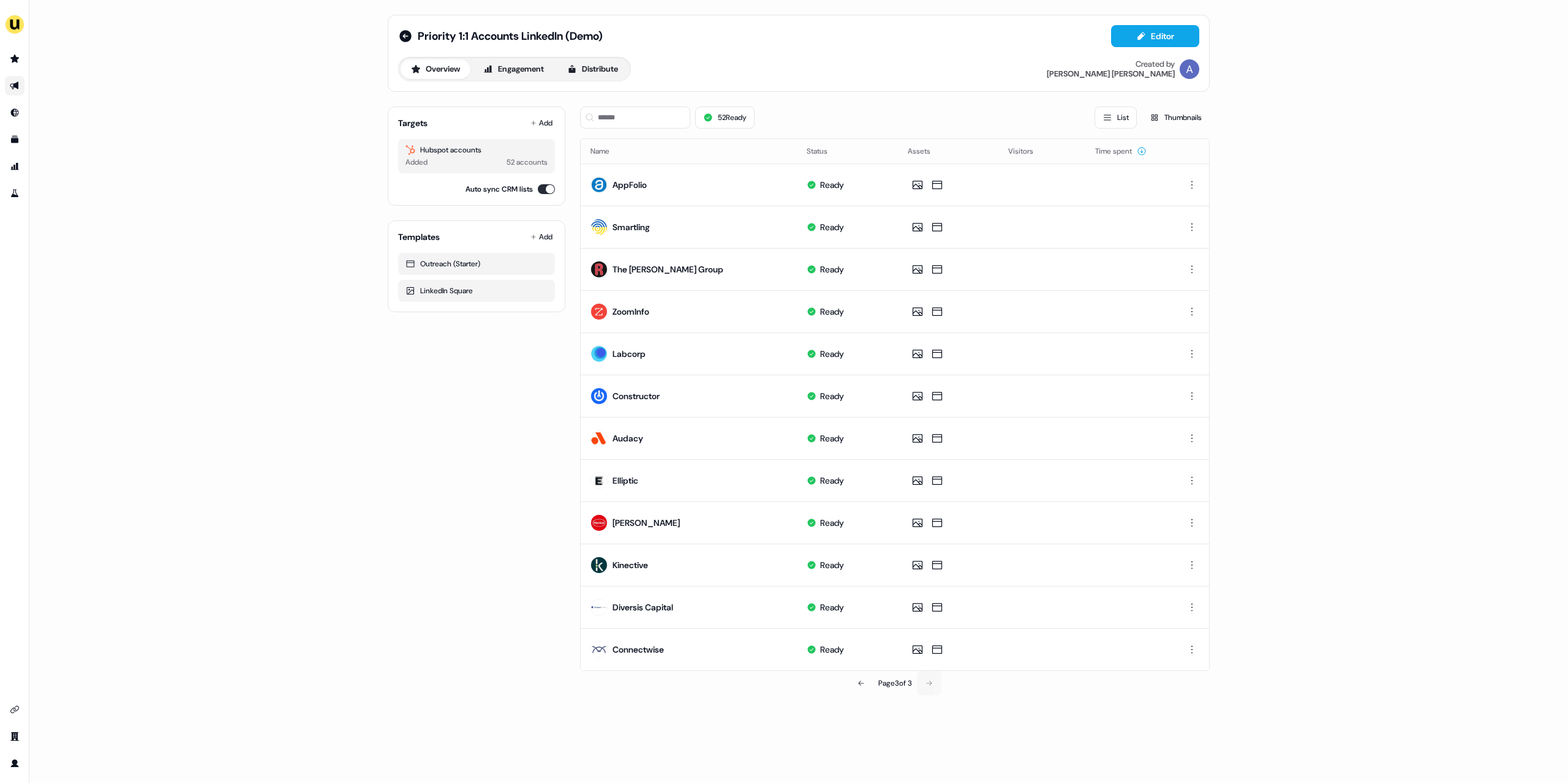
scroll to position [0, 0]
click at [1194, 270] on html "For the best experience switch devices to a bigger screen. Go to [DOMAIN_NAME] …" at bounding box center [784, 391] width 1568 height 783
click at [1187, 312] on div "Delete" at bounding box center [1192, 311] width 72 height 19
click at [1196, 566] on html "For the best experience switch devices to a bigger screen. Go to [DOMAIN_NAME] …" at bounding box center [784, 391] width 1568 height 783
click at [1187, 606] on div "Delete" at bounding box center [1192, 607] width 72 height 19
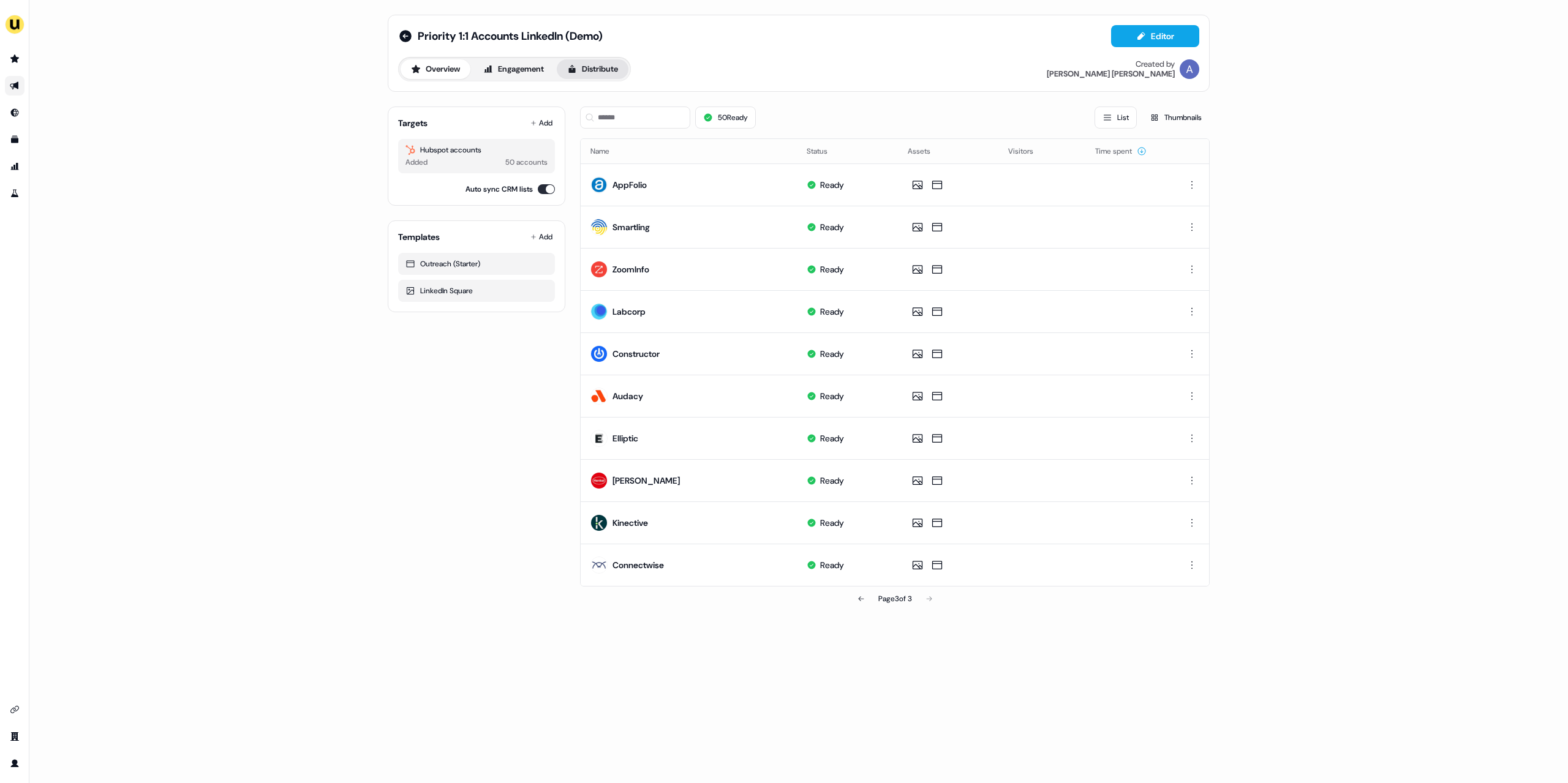
click at [602, 63] on button "Distribute" at bounding box center [592, 69] width 71 height 19
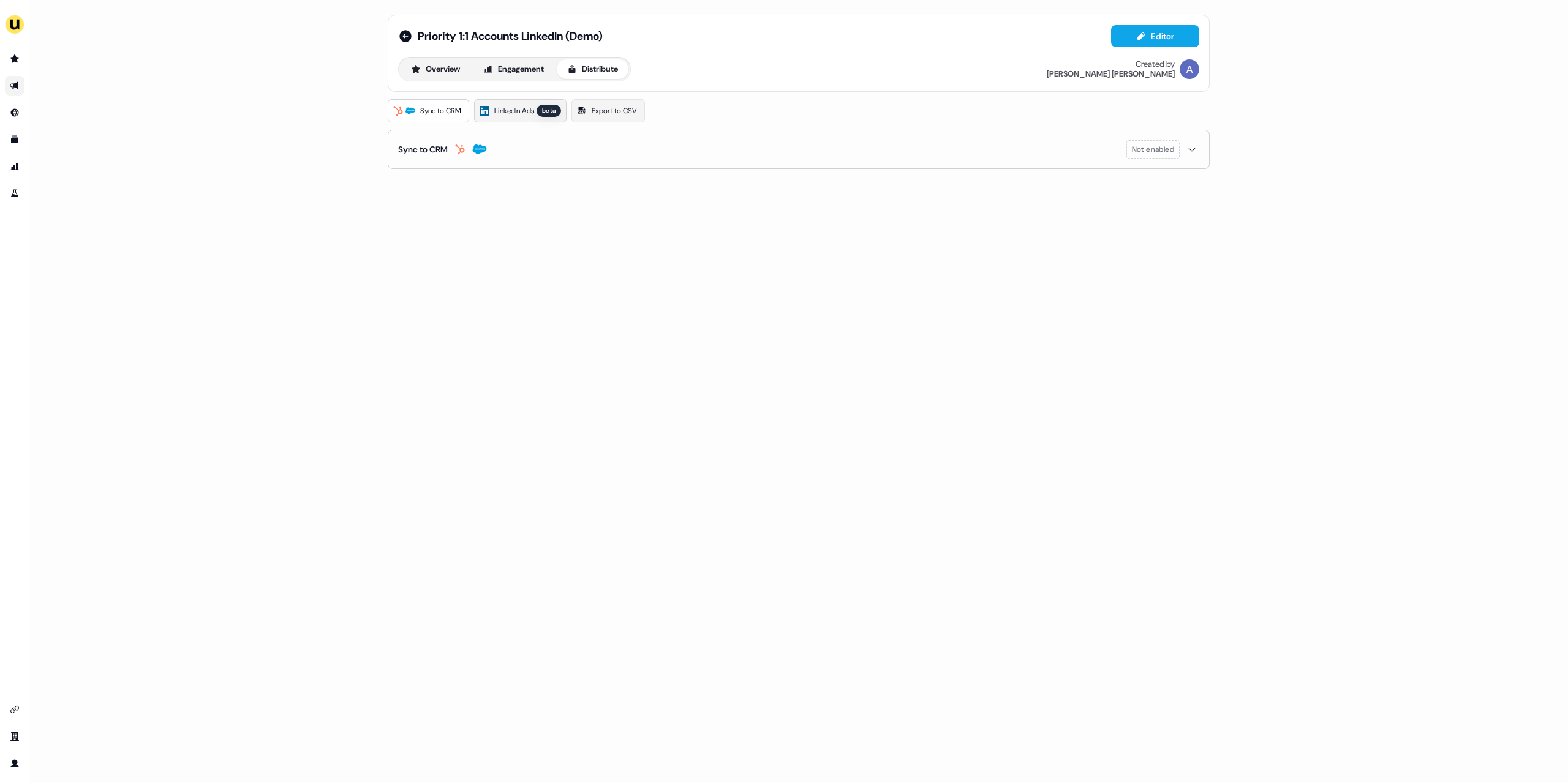
click at [534, 108] on span "LinkedIn Ads" at bounding box center [514, 111] width 40 height 12
